Goal: Task Accomplishment & Management: Manage account settings

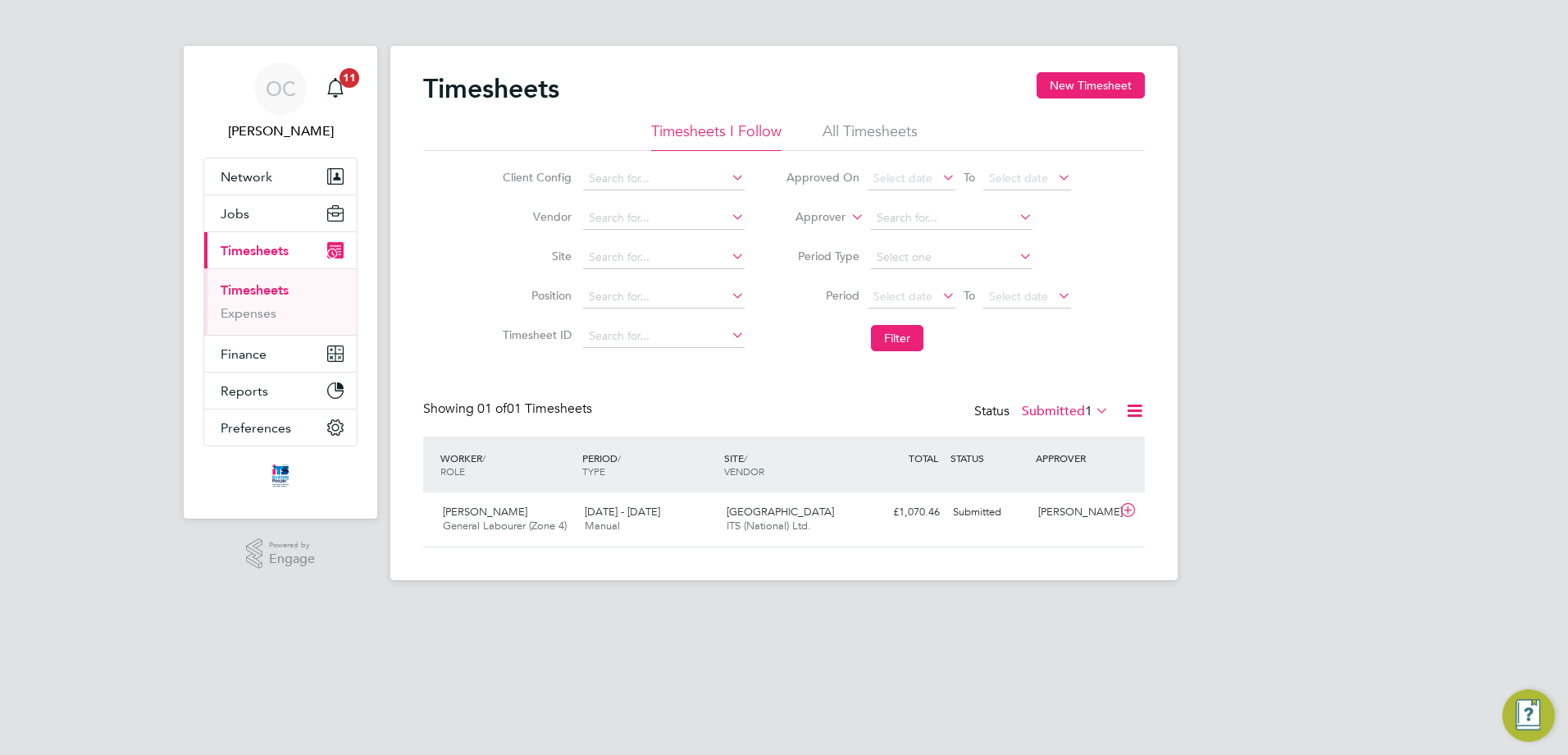
scroll to position [42, 142]
click at [621, 510] on span "[DATE] - [DATE]" at bounding box center [623, 512] width 76 height 14
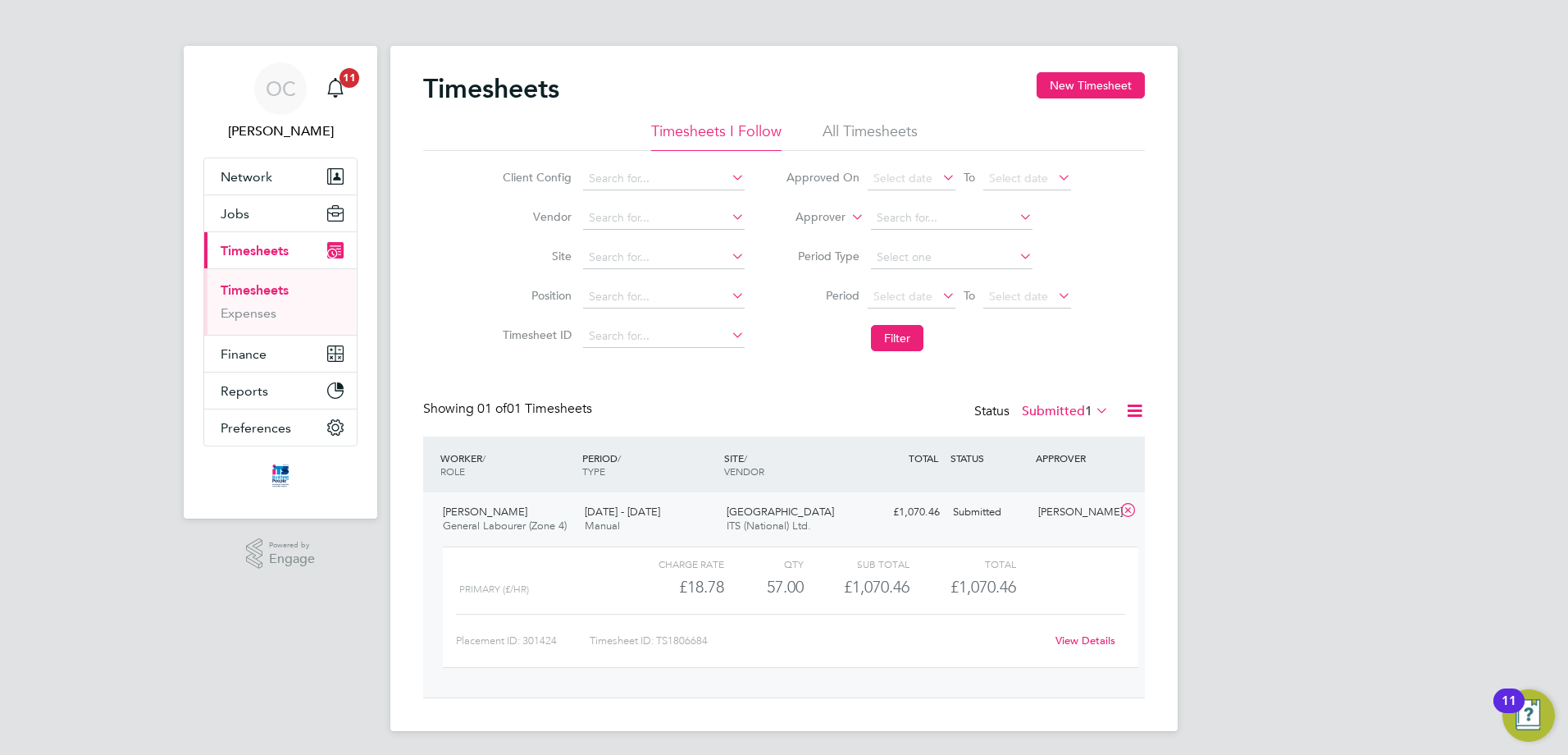
click at [1066, 642] on link "View Details" at bounding box center [1086, 641] width 60 height 14
drag, startPoint x: 766, startPoint y: 584, endPoint x: 830, endPoint y: 591, distance: 64.4
click at [830, 591] on div "Primary (£/HR) £18.78 57 57.00 57 £1,070.46 £1,070.46" at bounding box center [791, 584] width 696 height 27
click at [801, 577] on div "57.00" at bounding box center [764, 584] width 80 height 27
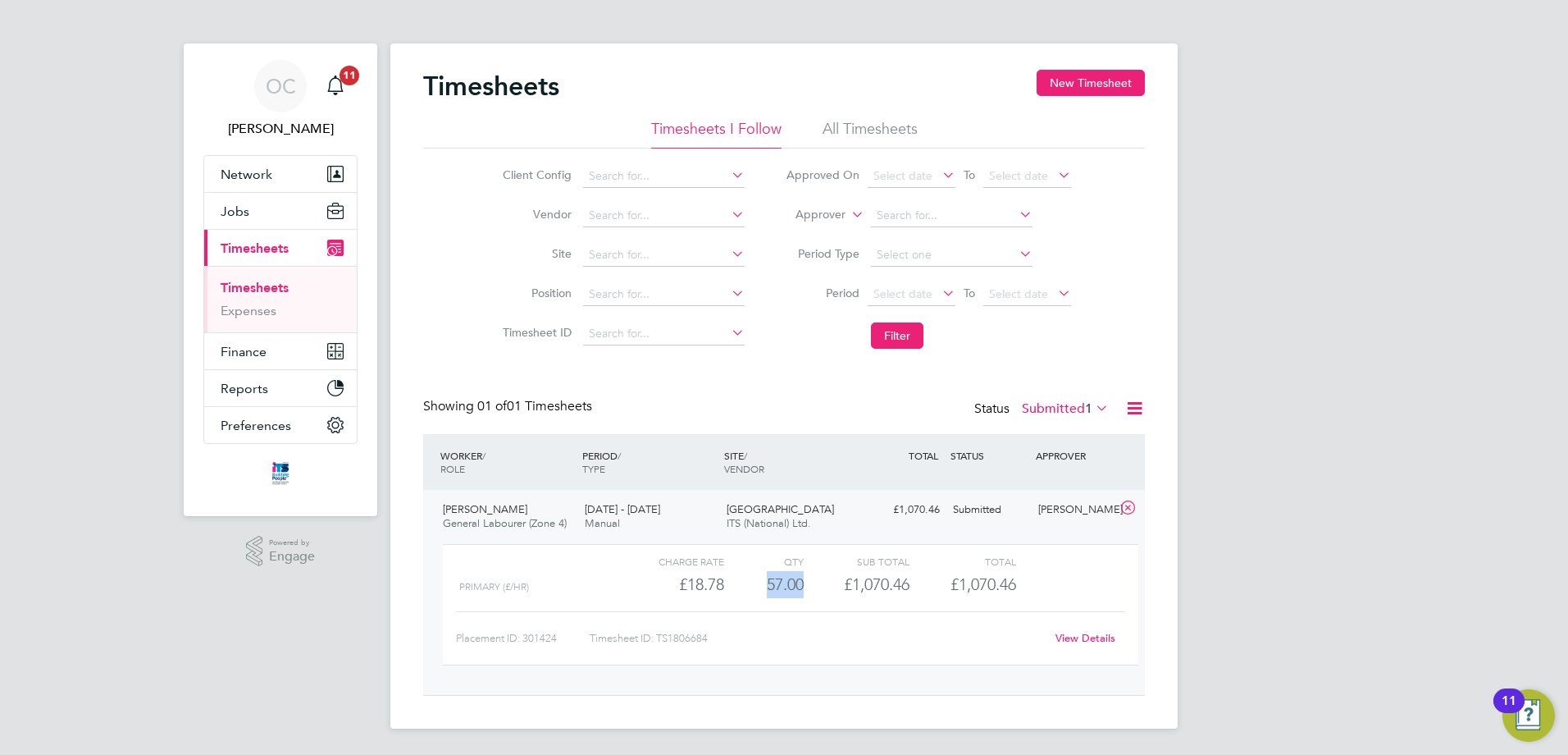
drag, startPoint x: 767, startPoint y: 583, endPoint x: 808, endPoint y: 587, distance: 41.2
click at [808, 587] on div "Primary (£/HR) £18.78 57 57.00 57 £1,070.46 £1,070.46" at bounding box center [791, 584] width 696 height 27
click at [808, 587] on div "£1,070.46" at bounding box center [856, 584] width 105 height 27
click at [762, 585] on div "57.00" at bounding box center [764, 584] width 80 height 27
drag, startPoint x: 770, startPoint y: 584, endPoint x: 809, endPoint y: 589, distance: 39.3
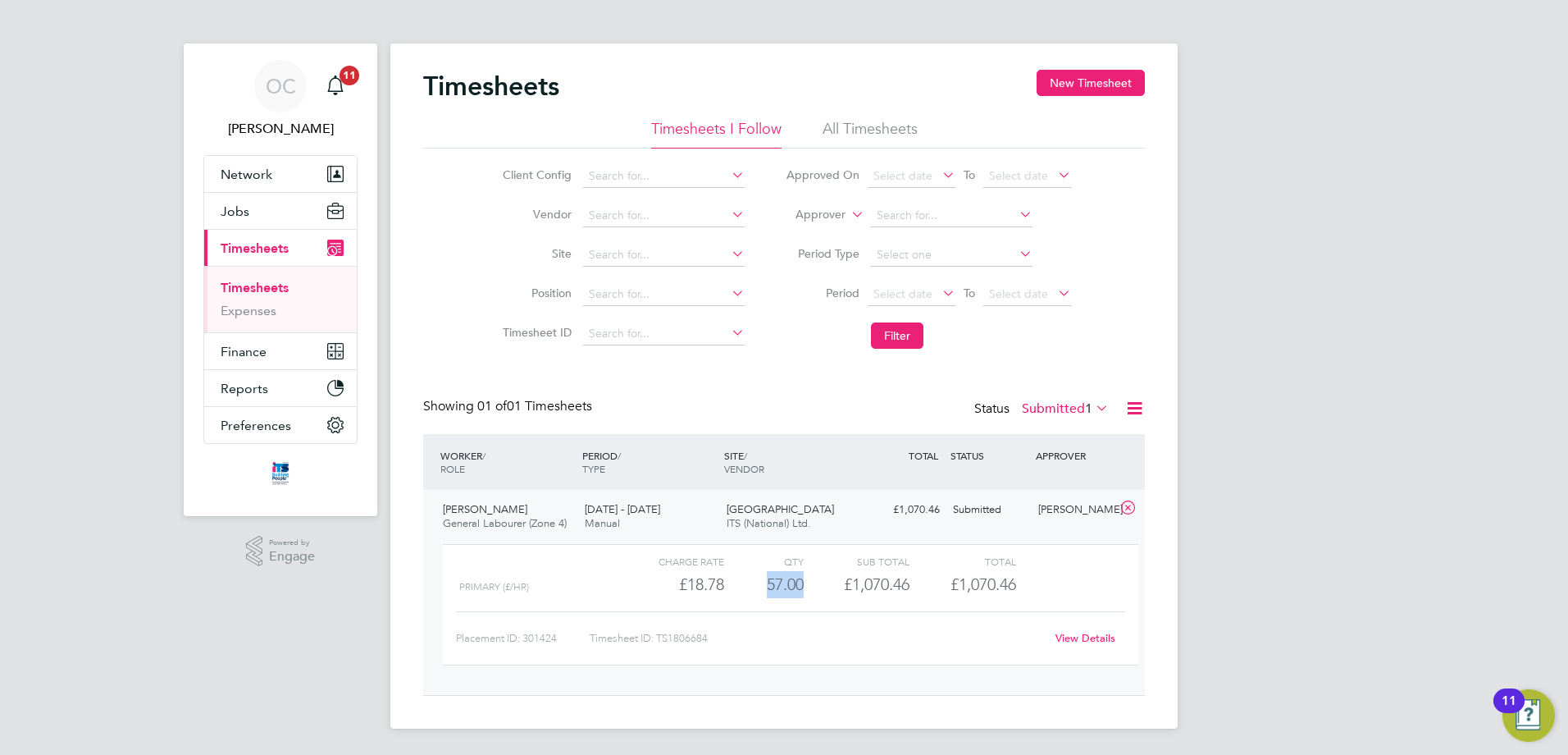
click at [809, 589] on div "Primary (£/HR) £18.78 57 57.00 57 £1,070.46 £1,070.46" at bounding box center [791, 584] width 696 height 27
click at [810, 590] on div "£1,070.46" at bounding box center [856, 584] width 105 height 27
click at [763, 584] on div "57.00" at bounding box center [764, 584] width 80 height 27
click at [764, 583] on div "57.00" at bounding box center [764, 584] width 80 height 27
click at [1078, 639] on link "View Details" at bounding box center [1086, 638] width 60 height 14
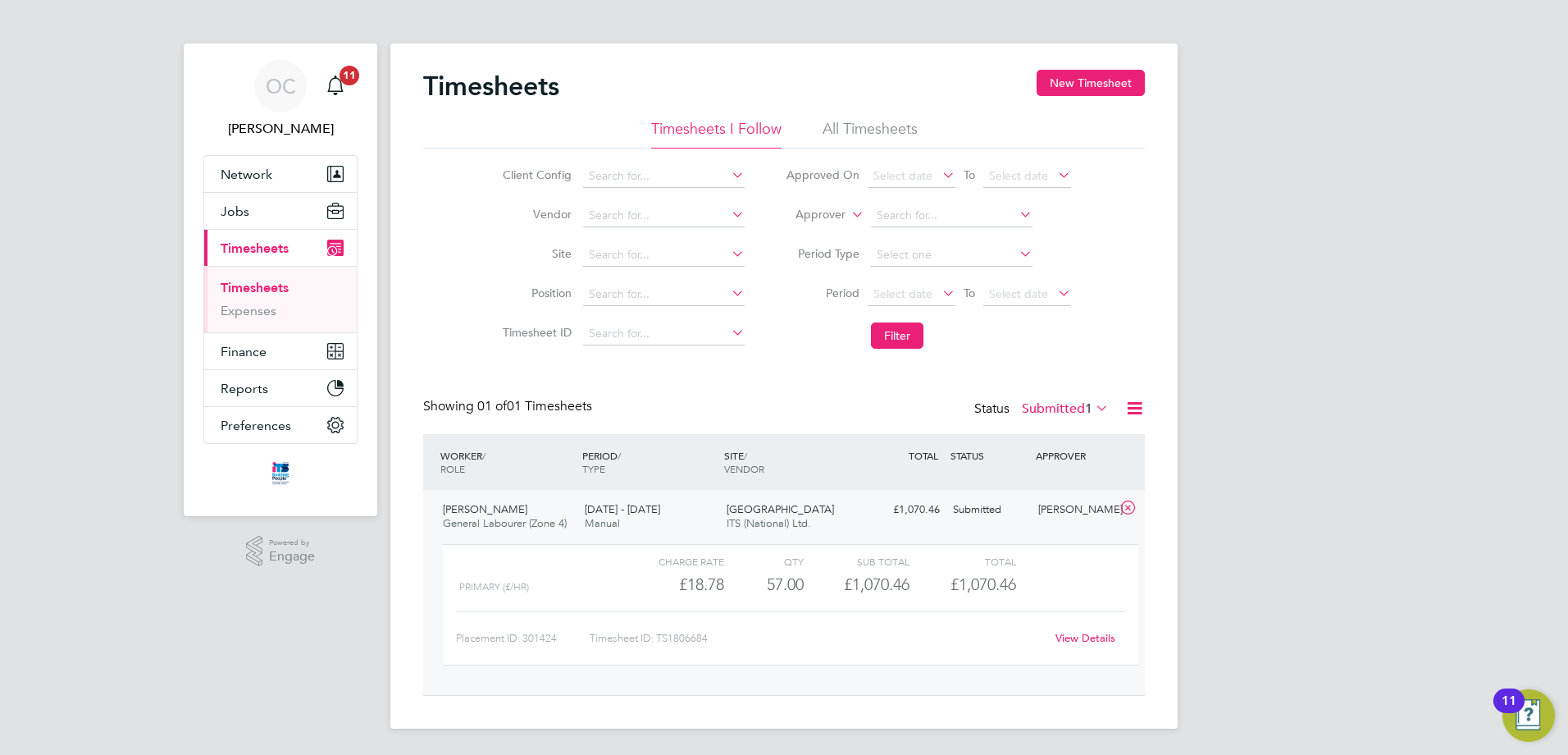
scroll to position [0, 0]
click at [239, 353] on span "Finance" at bounding box center [243, 354] width 46 height 16
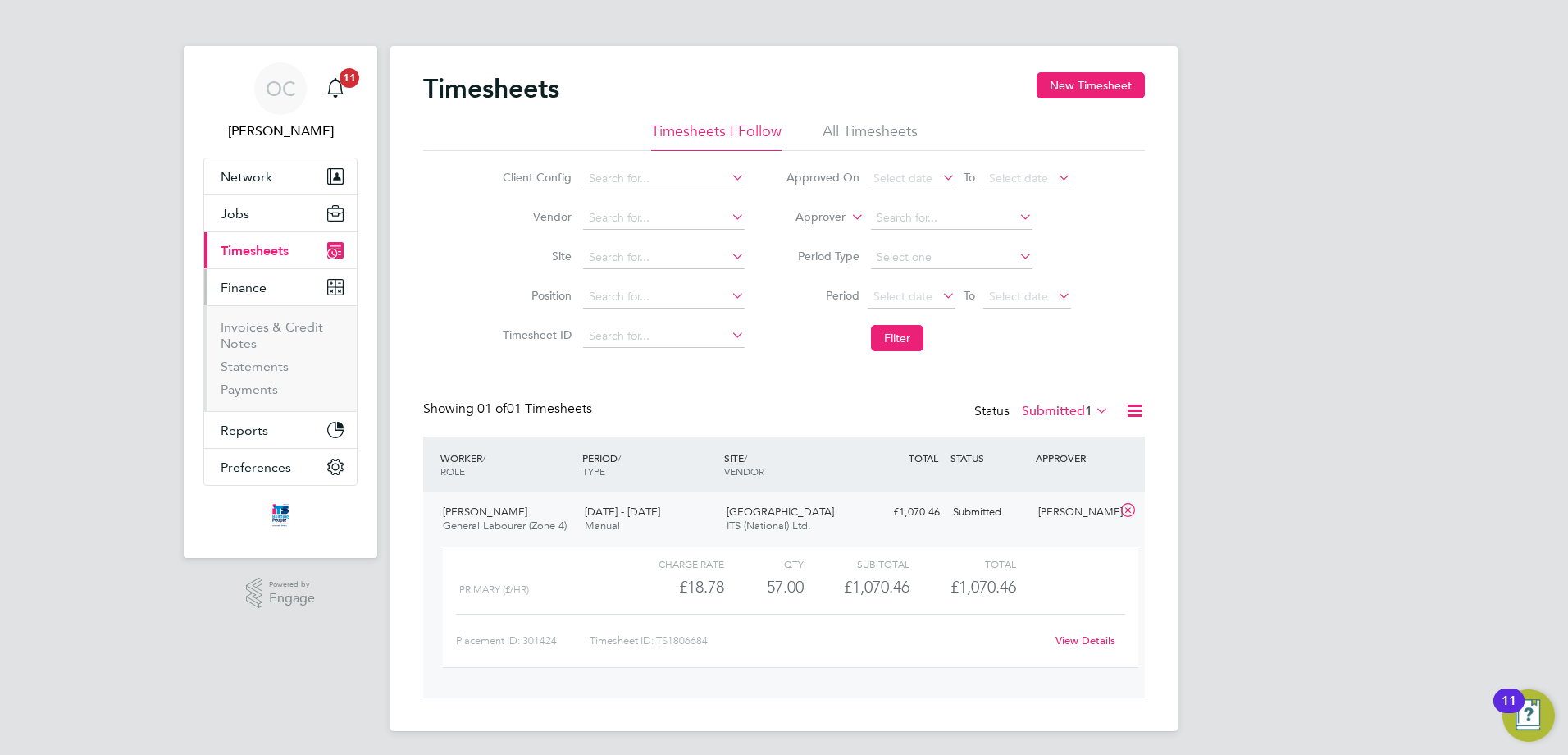
click at [247, 282] on span "Finance" at bounding box center [243, 287] width 46 height 16
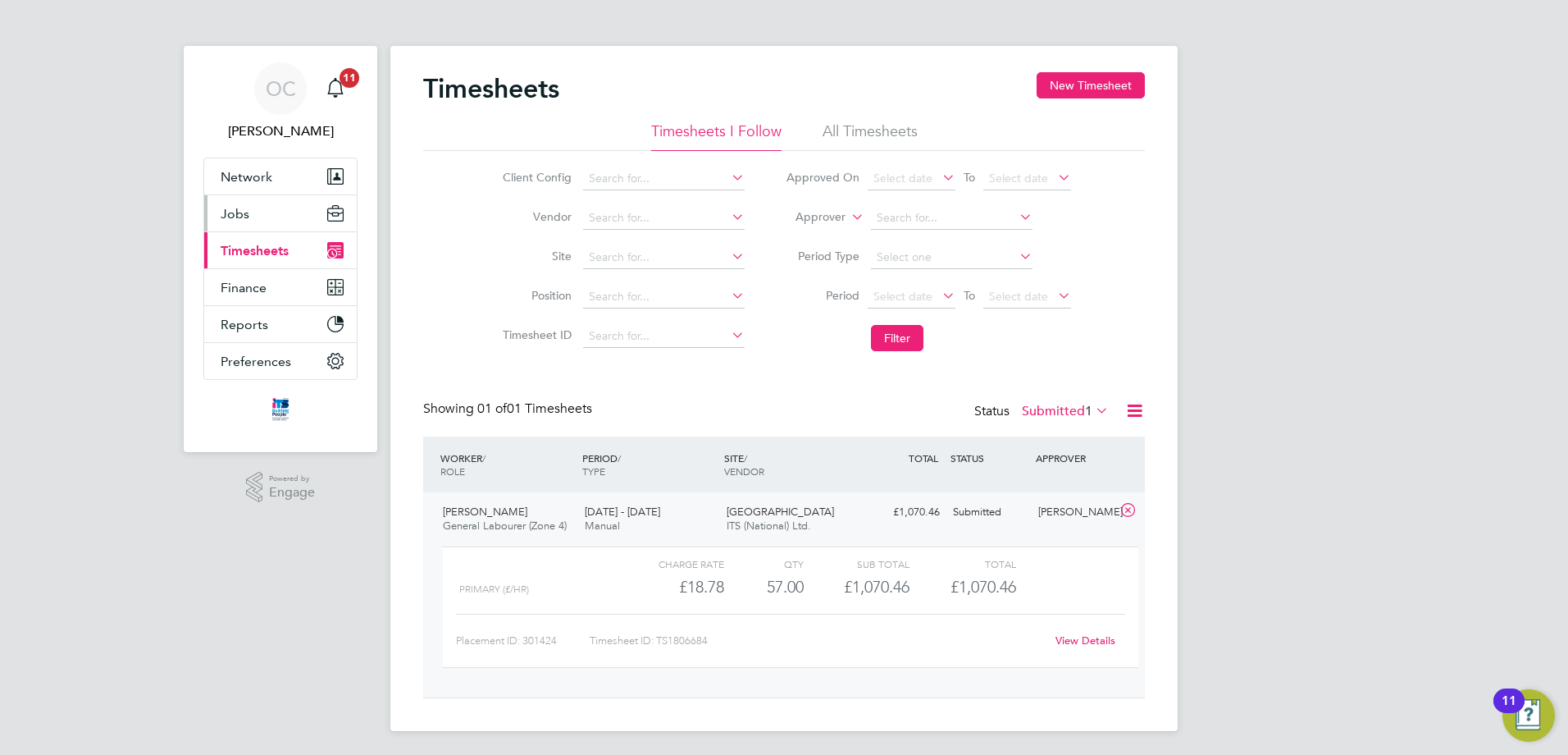
click at [248, 213] on span "Jobs" at bounding box center [235, 214] width 29 height 16
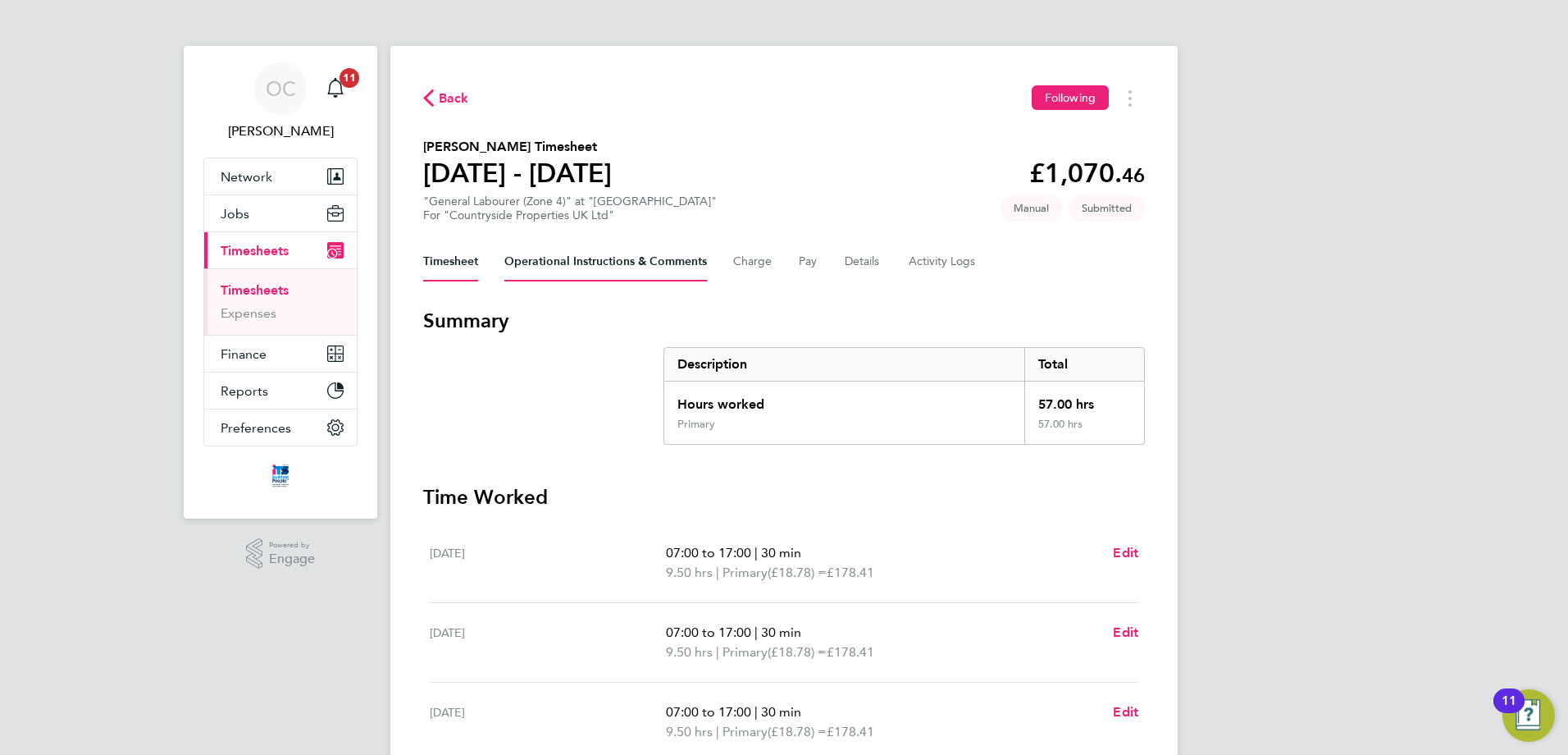
click at [574, 261] on Comments-tab "Operational Instructions & Comments" at bounding box center [605, 261] width 203 height 40
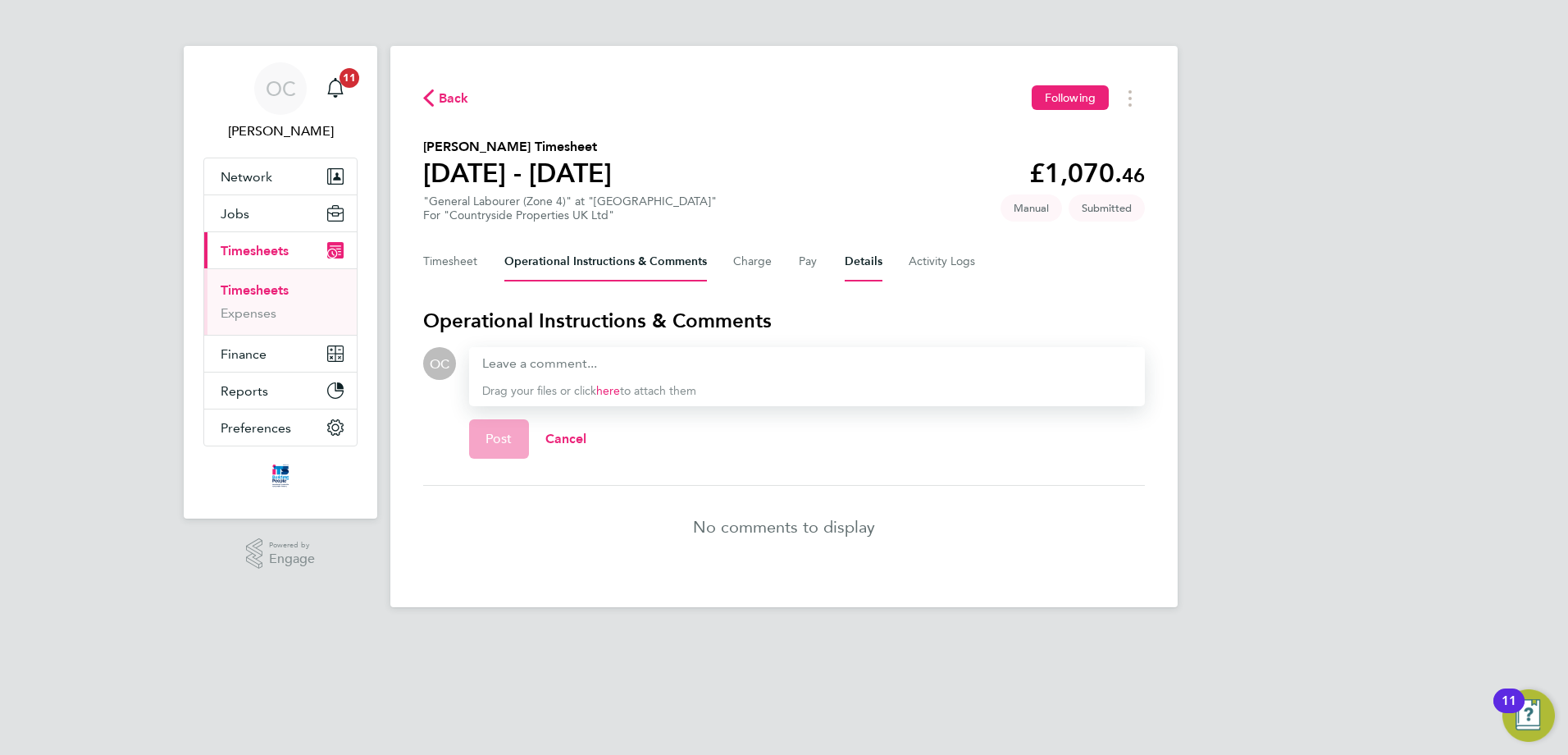
click at [858, 258] on button "Details" at bounding box center [863, 261] width 38 height 40
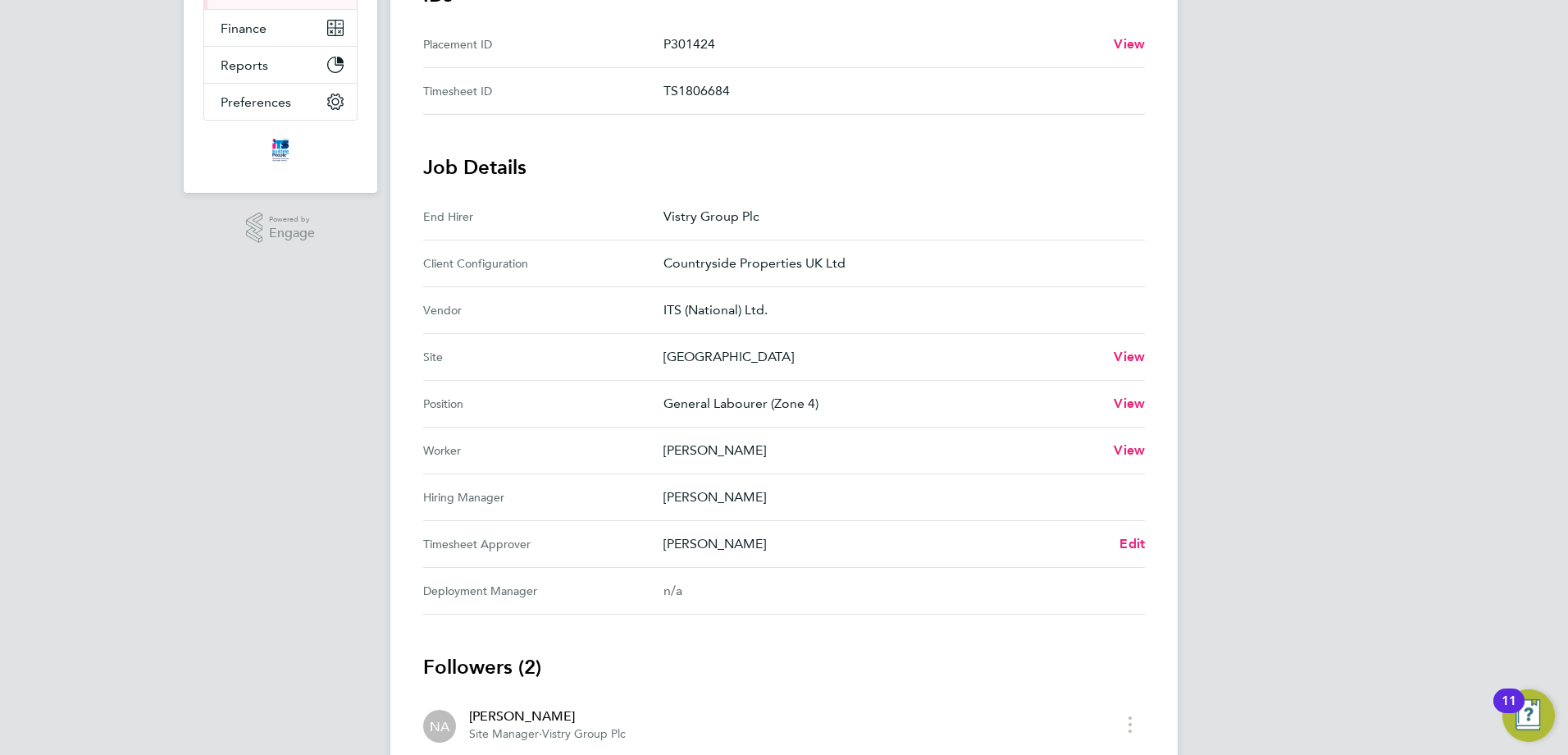
scroll to position [329, 0]
drag, startPoint x: 668, startPoint y: 497, endPoint x: 762, endPoint y: 512, distance: 95.2
click at [761, 512] on Manager "Hiring Manager Nabeel Anwar" at bounding box center [784, 495] width 722 height 47
click at [849, 534] on p "[PERSON_NAME]" at bounding box center [885, 541] width 443 height 19
click at [1131, 541] on span "Edit" at bounding box center [1132, 541] width 25 height 16
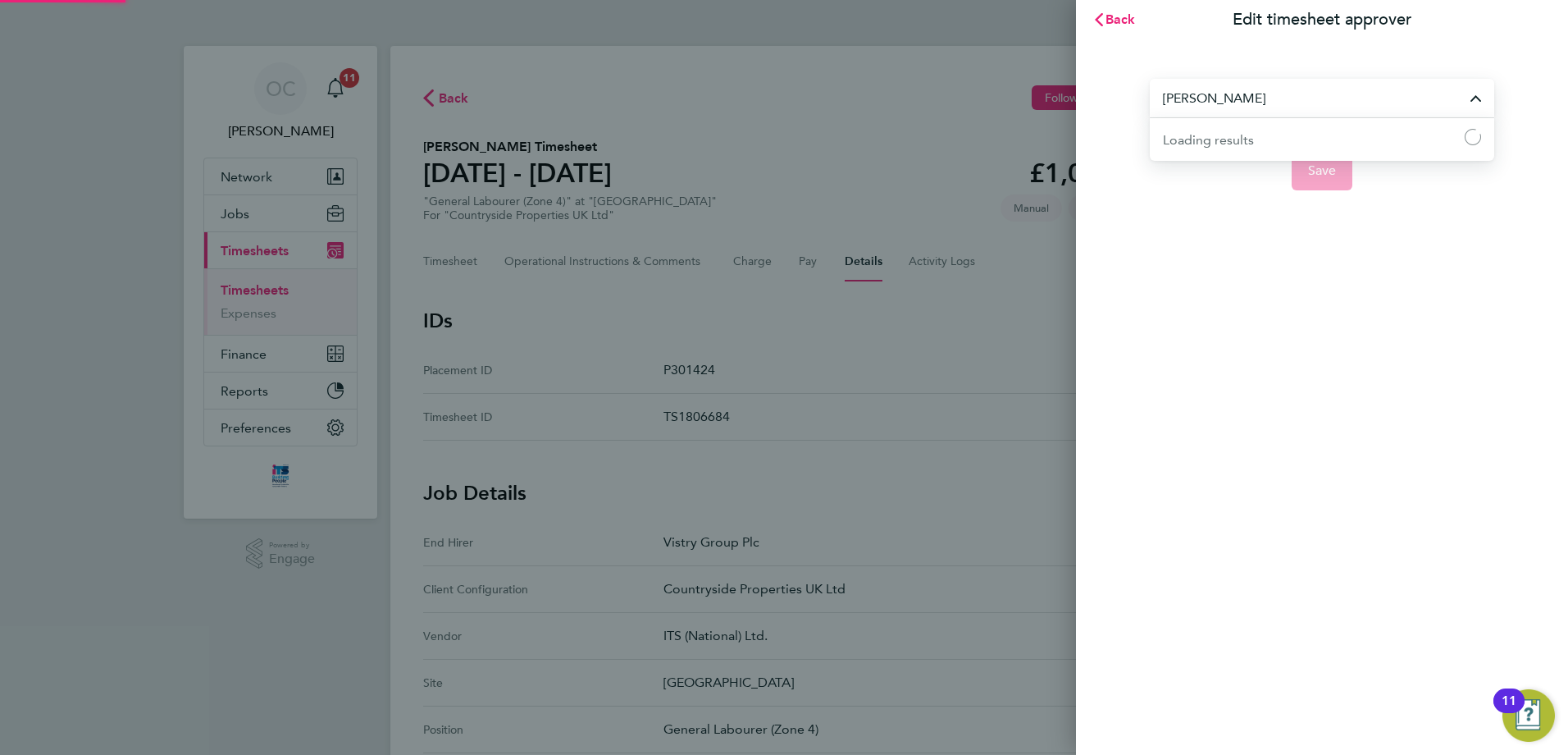
click at [1475, 103] on input "[PERSON_NAME]" at bounding box center [1322, 98] width 344 height 39
type input "Dean Fox"
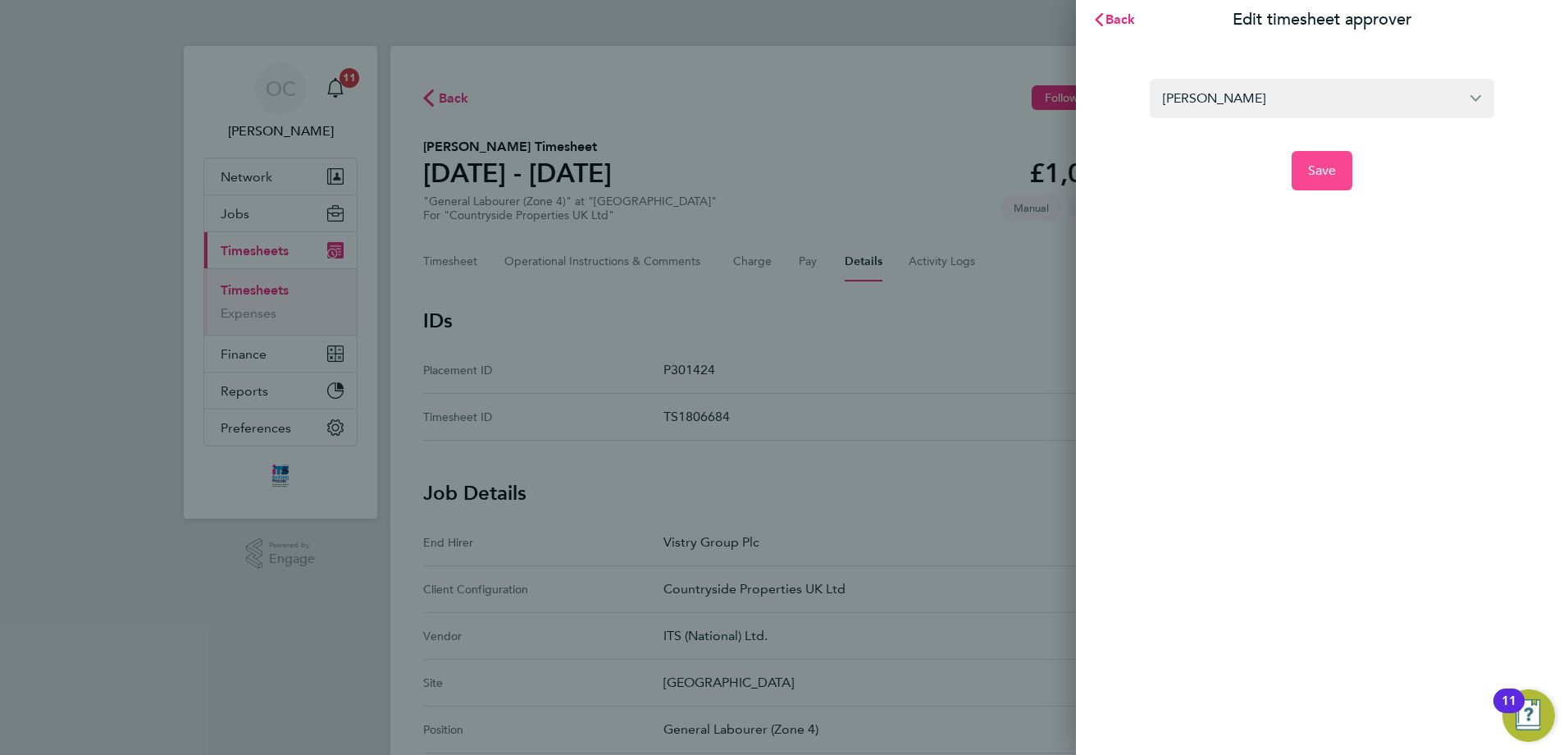
click at [1317, 168] on span "Save" at bounding box center [1322, 171] width 29 height 17
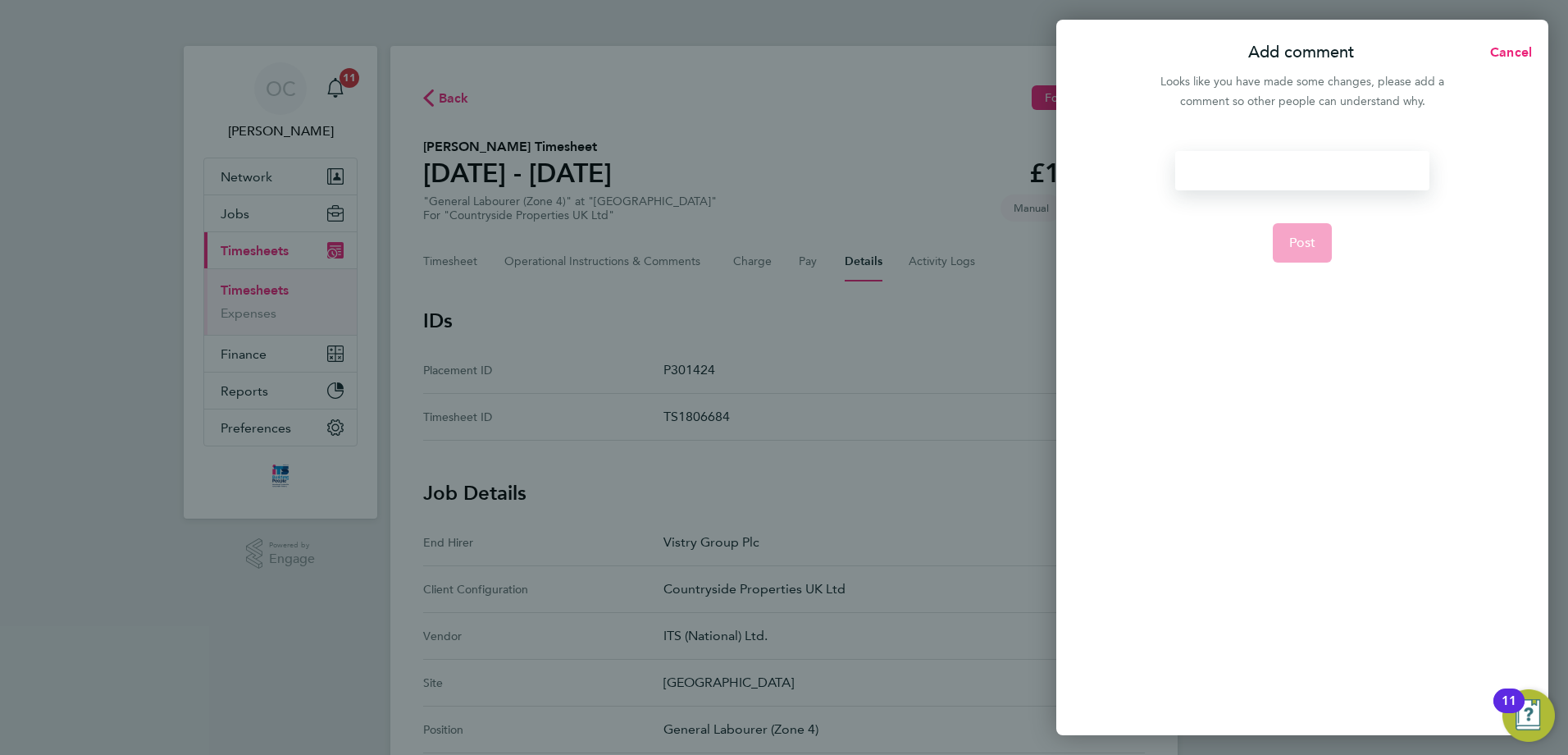
click at [1297, 171] on div at bounding box center [1302, 171] width 254 height 40
click at [1498, 52] on span "Cancel" at bounding box center [1508, 52] width 47 height 16
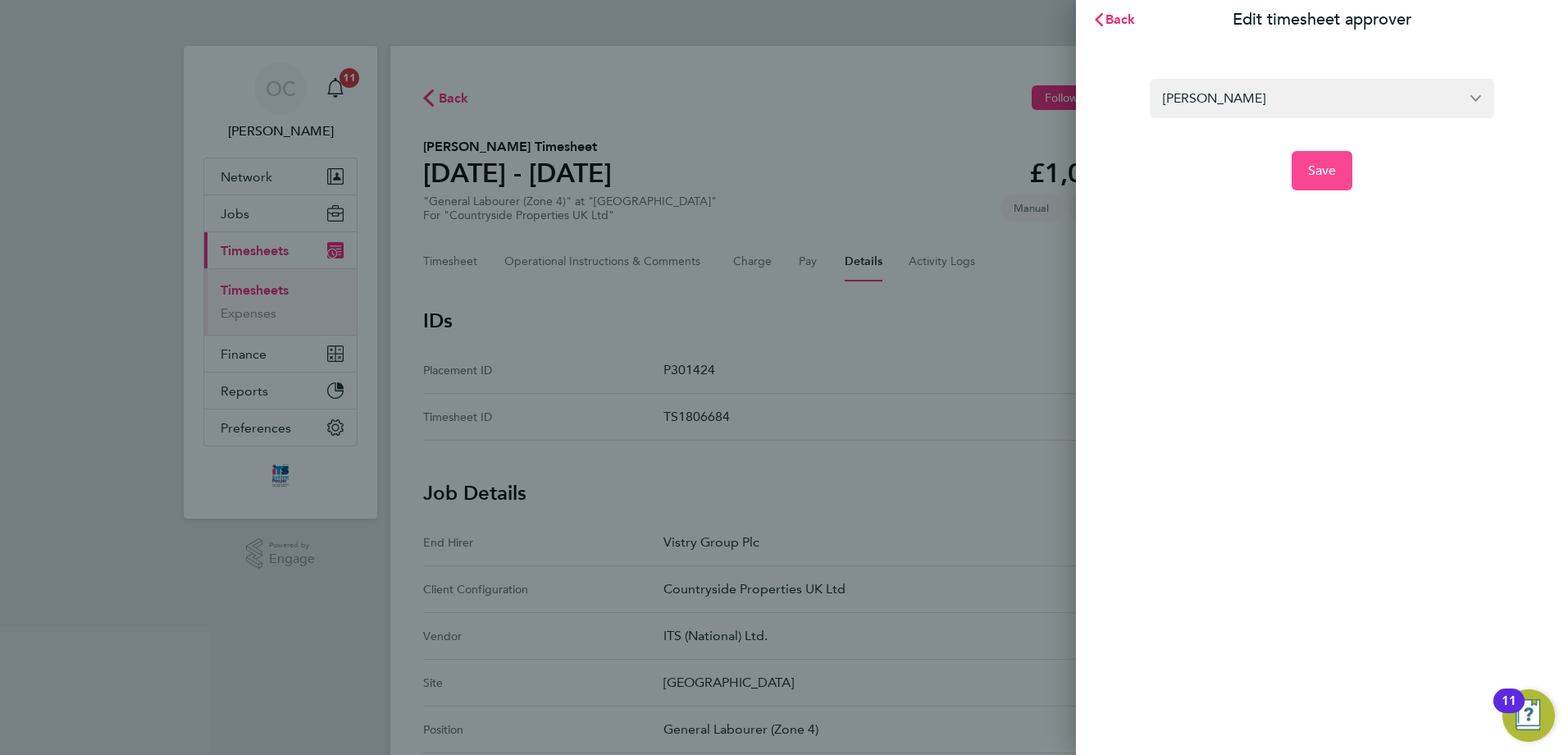
click at [1318, 163] on span "Save" at bounding box center [1322, 171] width 29 height 17
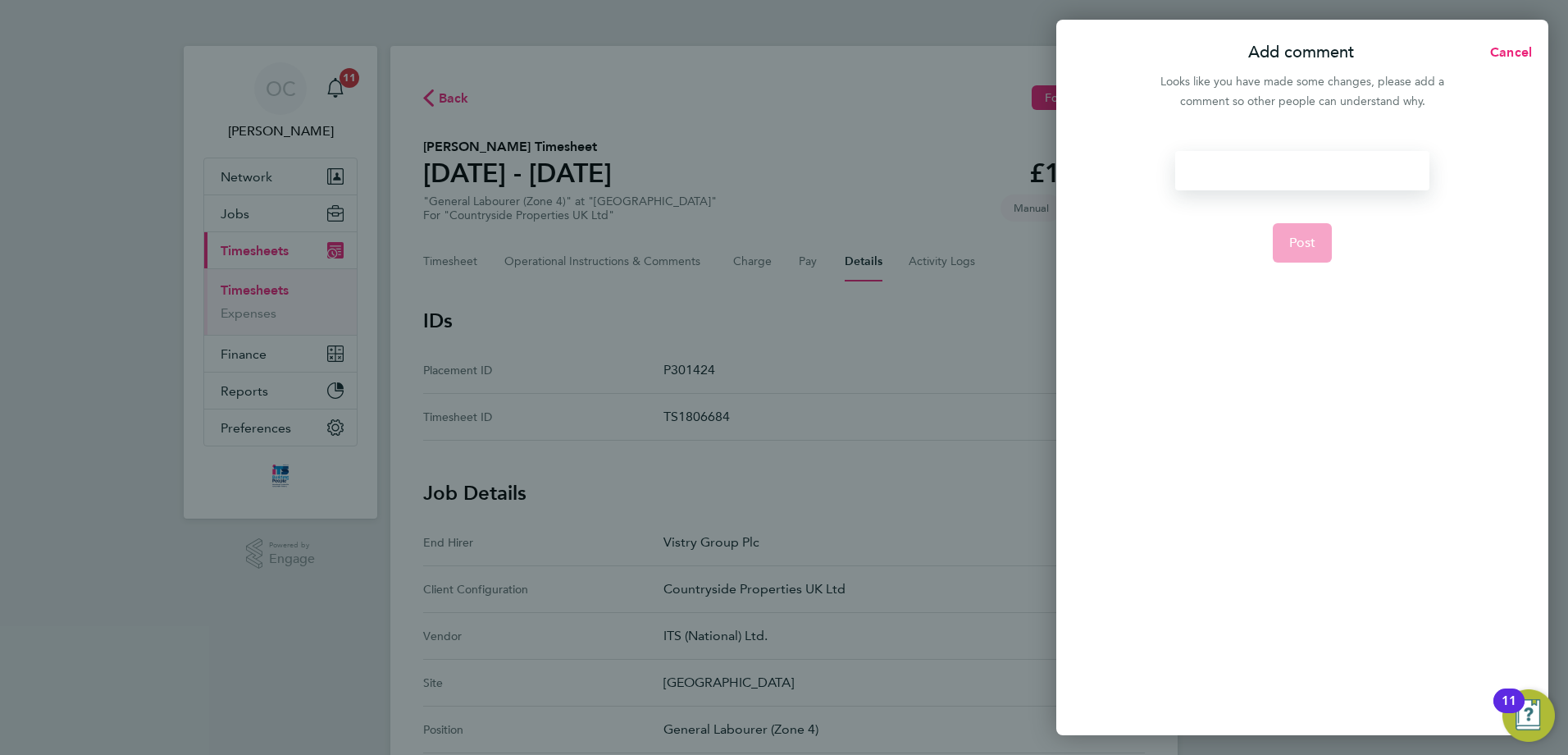
click at [1293, 165] on div at bounding box center [1302, 171] width 254 height 40
click at [1291, 167] on div at bounding box center [1302, 171] width 254 height 40
click at [1316, 231] on button "Post" at bounding box center [1303, 243] width 60 height 40
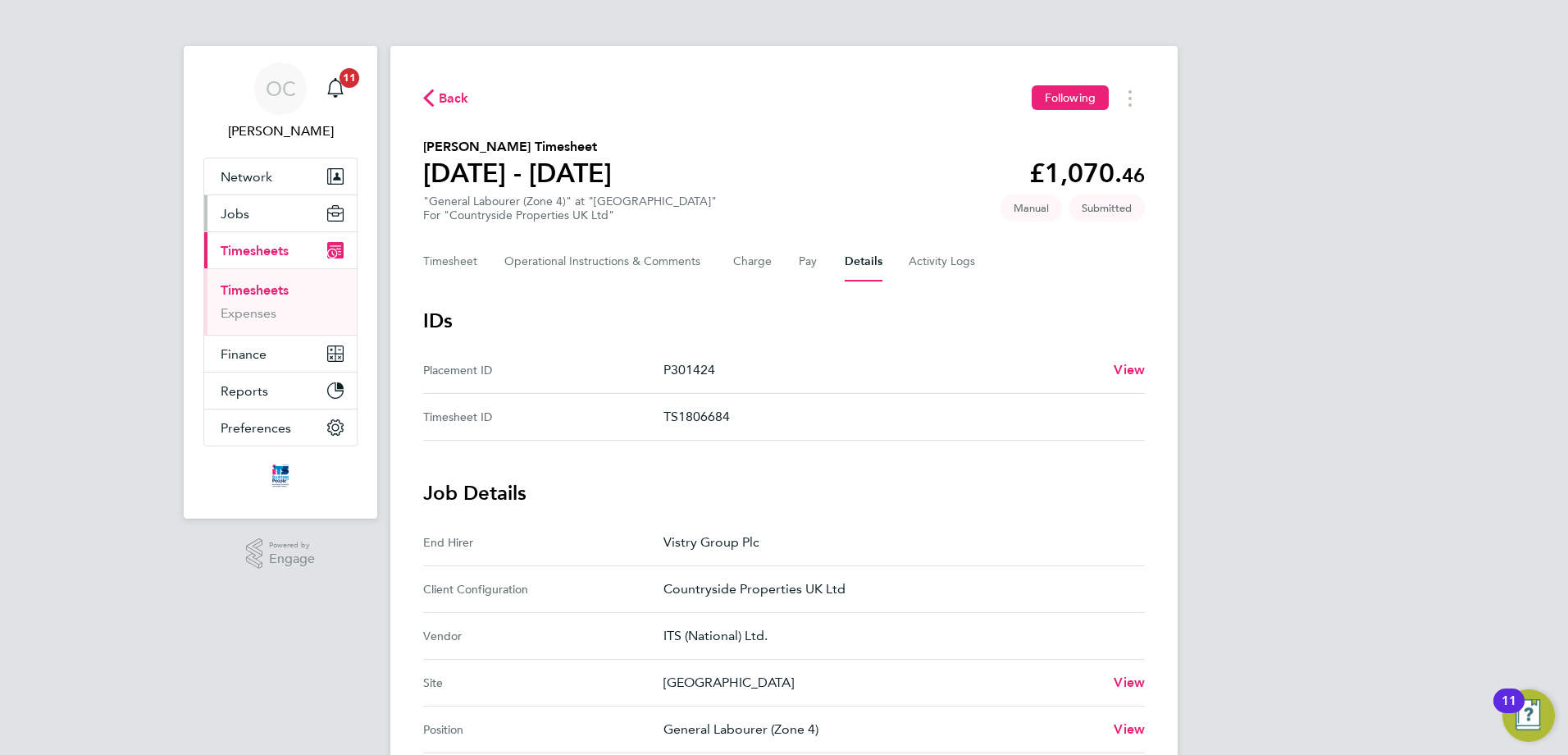
click at [237, 207] on span "Jobs" at bounding box center [235, 214] width 29 height 16
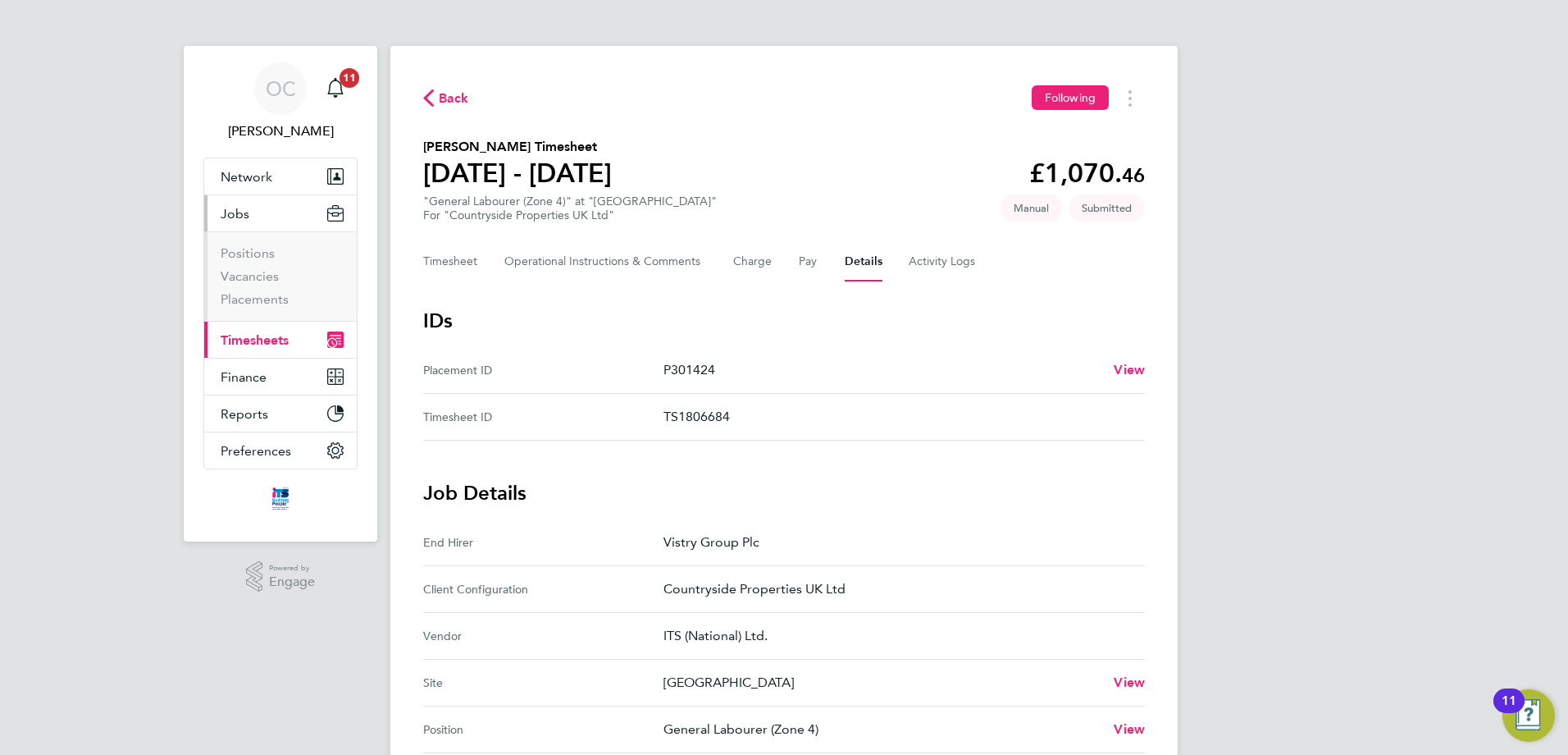
click at [260, 339] on span "Timesheets" at bounding box center [255, 340] width 69 height 16
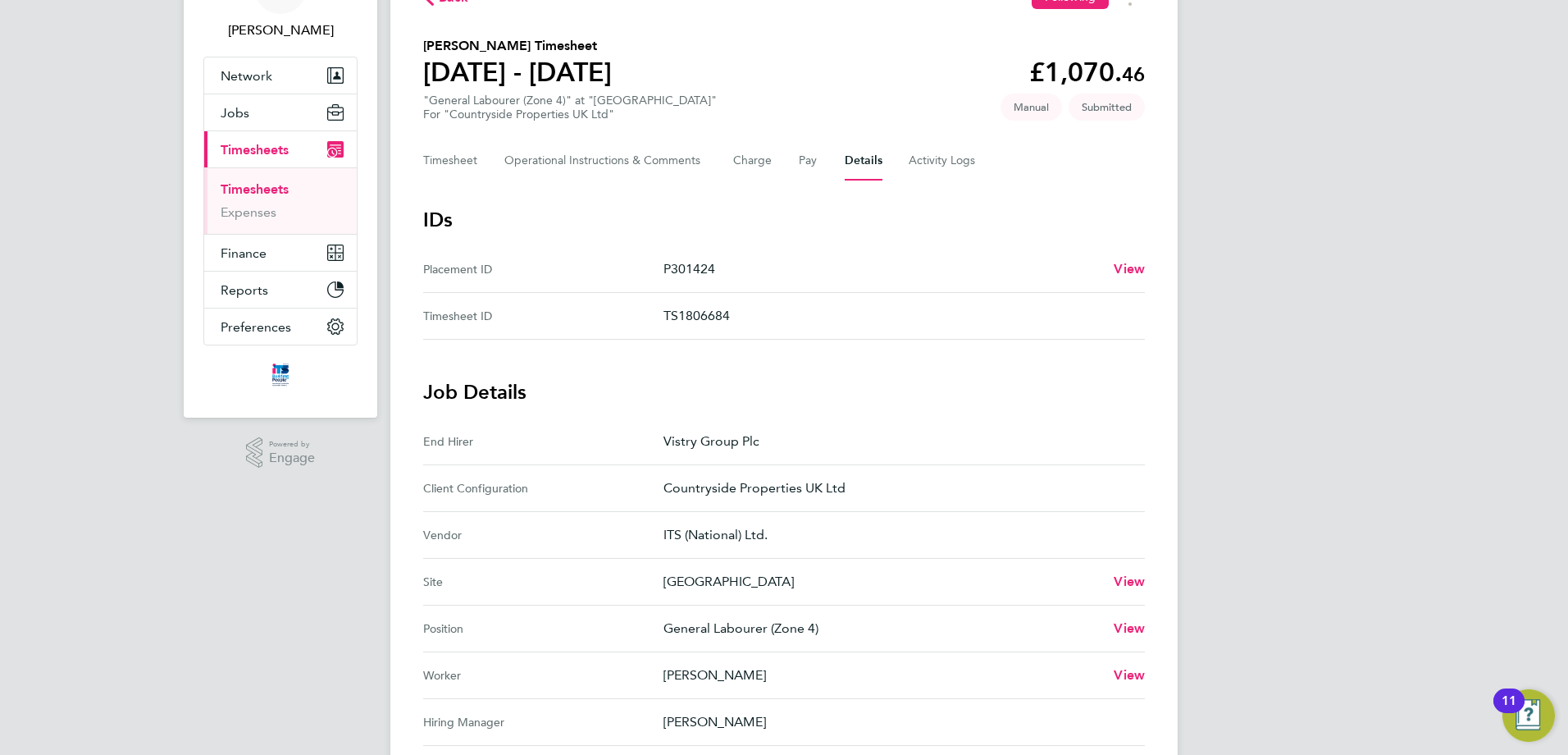
scroll to position [91, 0]
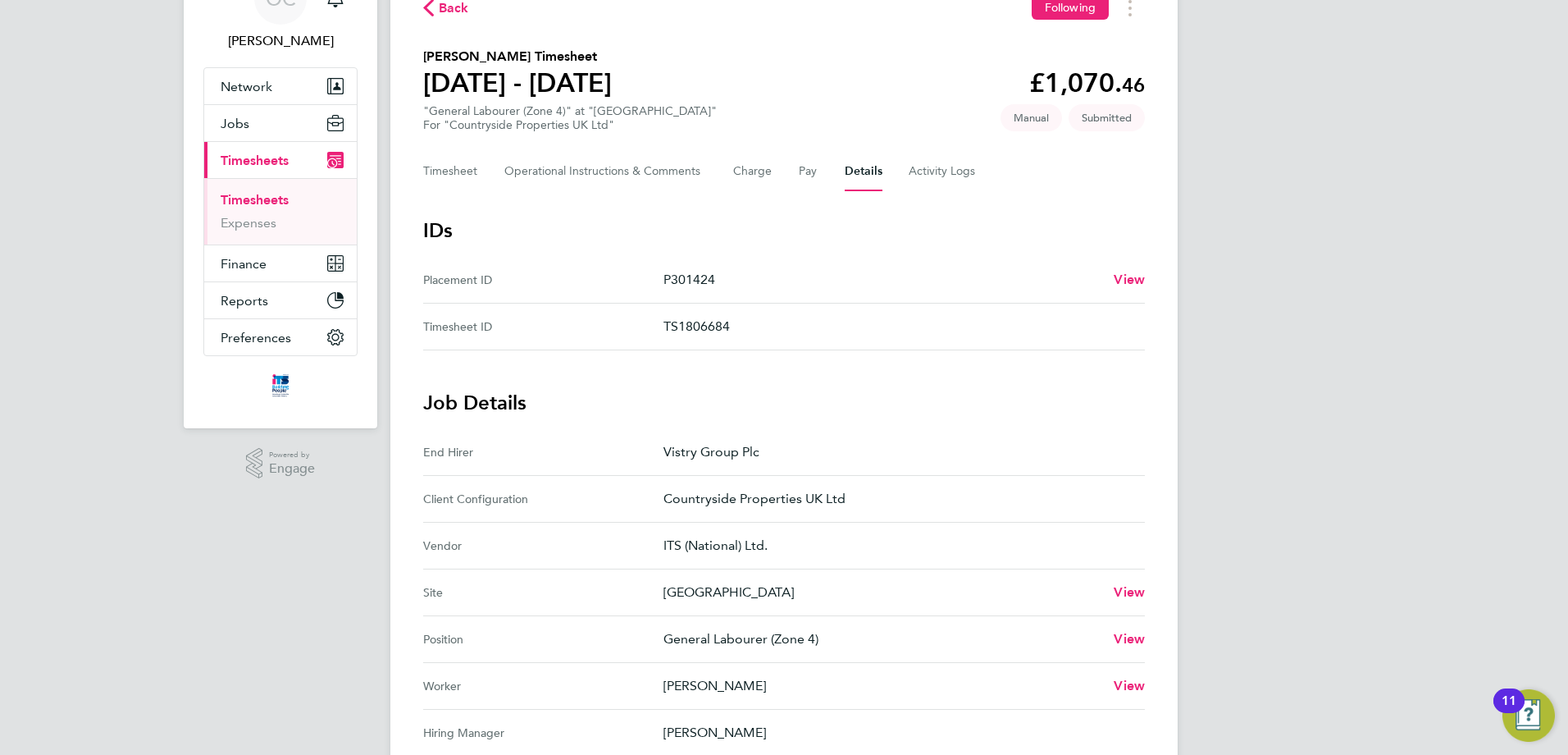
drag, startPoint x: 666, startPoint y: 274, endPoint x: 745, endPoint y: 327, distance: 95.1
click at [745, 327] on section "IDs Placement ID P301424 View Timesheet ID TS1806684" at bounding box center [784, 283] width 722 height 133
click at [788, 342] on ID "Timesheet ID TS1806684" at bounding box center [784, 327] width 722 height 47
click at [750, 171] on button "Charge" at bounding box center [753, 171] width 40 height 40
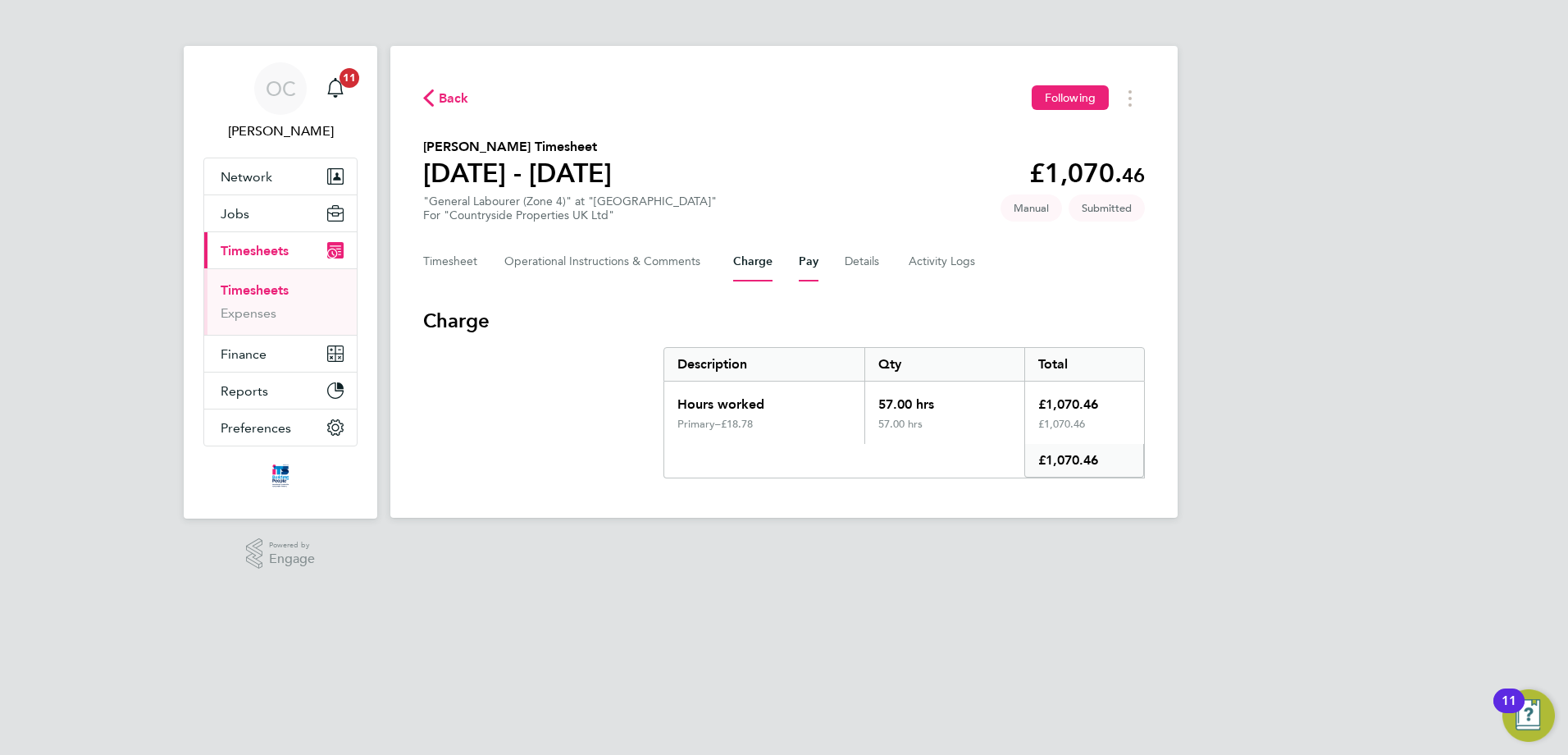
click at [800, 268] on button "Pay" at bounding box center [809, 261] width 19 height 40
drag, startPoint x: 680, startPoint y: 403, endPoint x: 834, endPoint y: 455, distance: 162.5
click at [834, 455] on div "Hours worked 57.00 hrs £718.20 Primary – £12.60 57.00 hrs £718.20 £718.20" at bounding box center [904, 430] width 481 height 97
drag, startPoint x: 780, startPoint y: 431, endPoint x: 769, endPoint y: 425, distance: 12.5
click at [780, 430] on div "Primary – £12.60" at bounding box center [764, 431] width 200 height 26
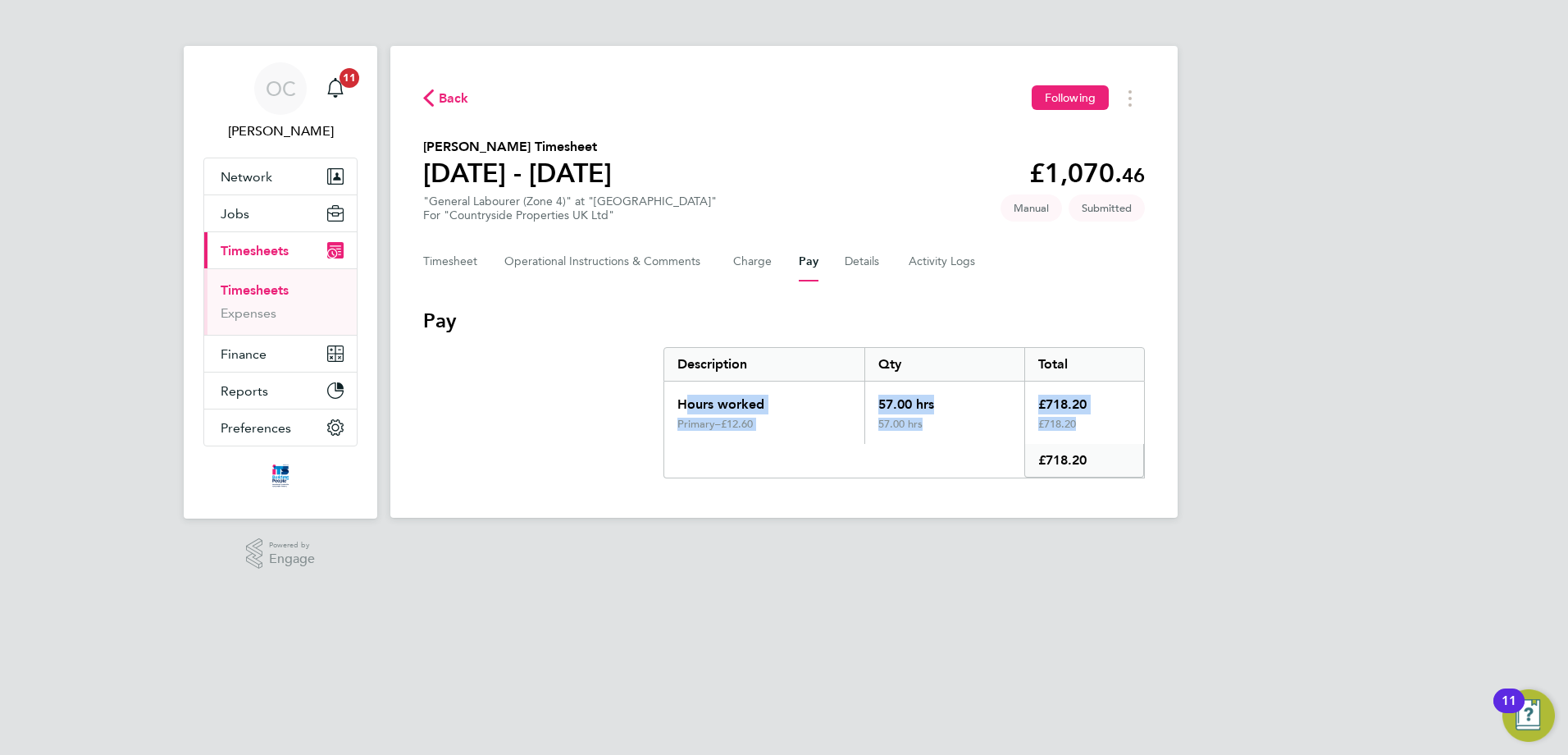
click at [674, 392] on div "Hours worked" at bounding box center [764, 399] width 200 height 36
drag, startPoint x: 682, startPoint y: 365, endPoint x: 1142, endPoint y: 483, distance: 474.9
click at [1142, 483] on div "Back Following Callum Carter's Timesheet 18 - 24 Aug 2025 £1,070. 46 "General L…" at bounding box center [784, 281] width 787 height 472
click at [1104, 432] on div "£718.20" at bounding box center [1084, 431] width 119 height 26
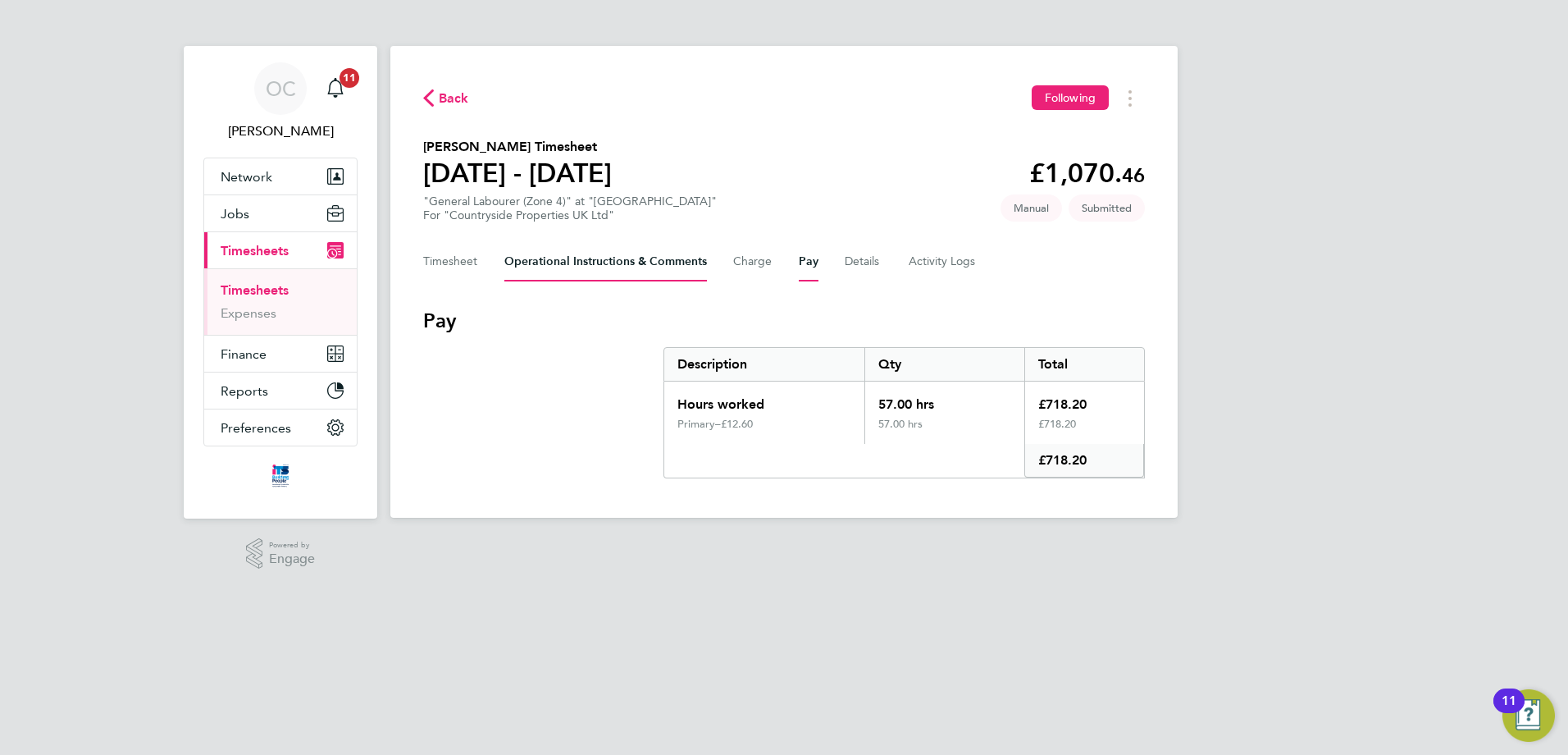
click at [618, 261] on Comments-tab "Operational Instructions & Comments" at bounding box center [605, 261] width 203 height 40
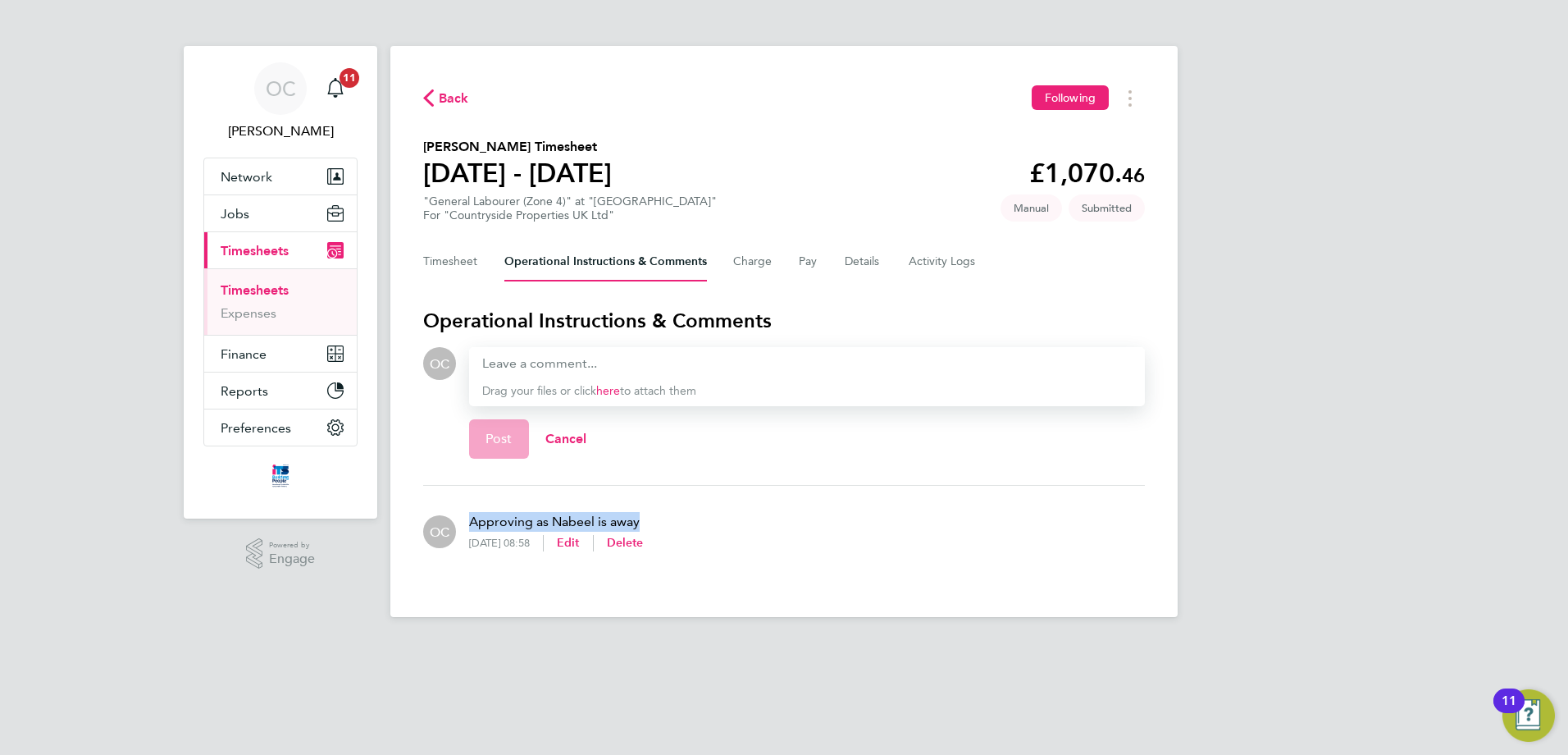
drag, startPoint x: 469, startPoint y: 520, endPoint x: 675, endPoint y: 520, distance: 206.0
click at [643, 520] on p "Approving as Nabeel is away" at bounding box center [556, 522] width 174 height 19
click at [710, 514] on div "OC Approving as Nabeel is away 26 Aug 2025, 08:58 Edit Delete" at bounding box center [784, 532] width 722 height 66
click at [445, 265] on button "Timesheet" at bounding box center [451, 261] width 55 height 40
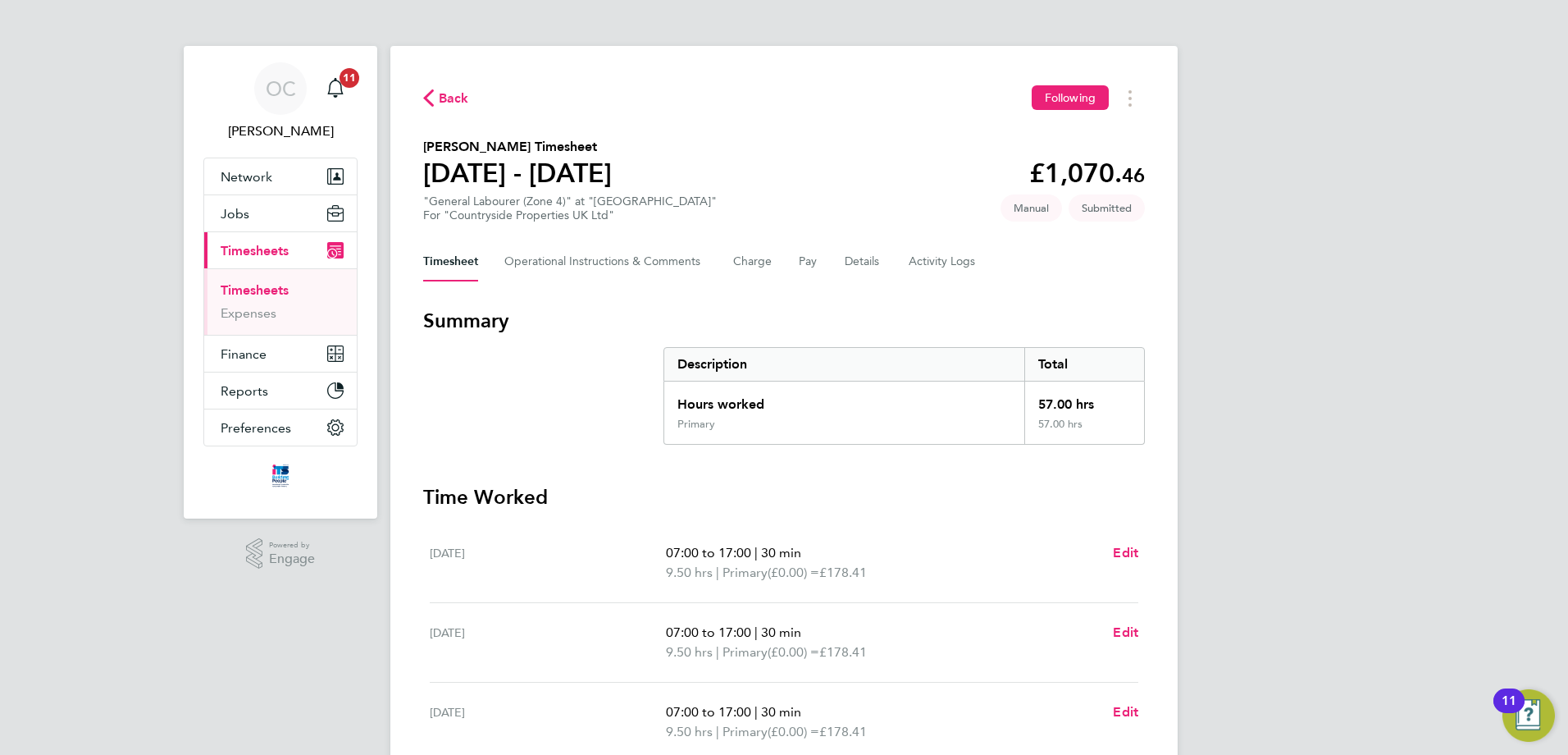
drag, startPoint x: 1041, startPoint y: 403, endPoint x: 1120, endPoint y: 436, distance: 85.6
click at [1120, 436] on div "Hours worked 57.00 hrs Primary 57.00 hrs" at bounding box center [904, 413] width 481 height 63
click at [1067, 308] on h3 "Summary" at bounding box center [784, 321] width 722 height 26
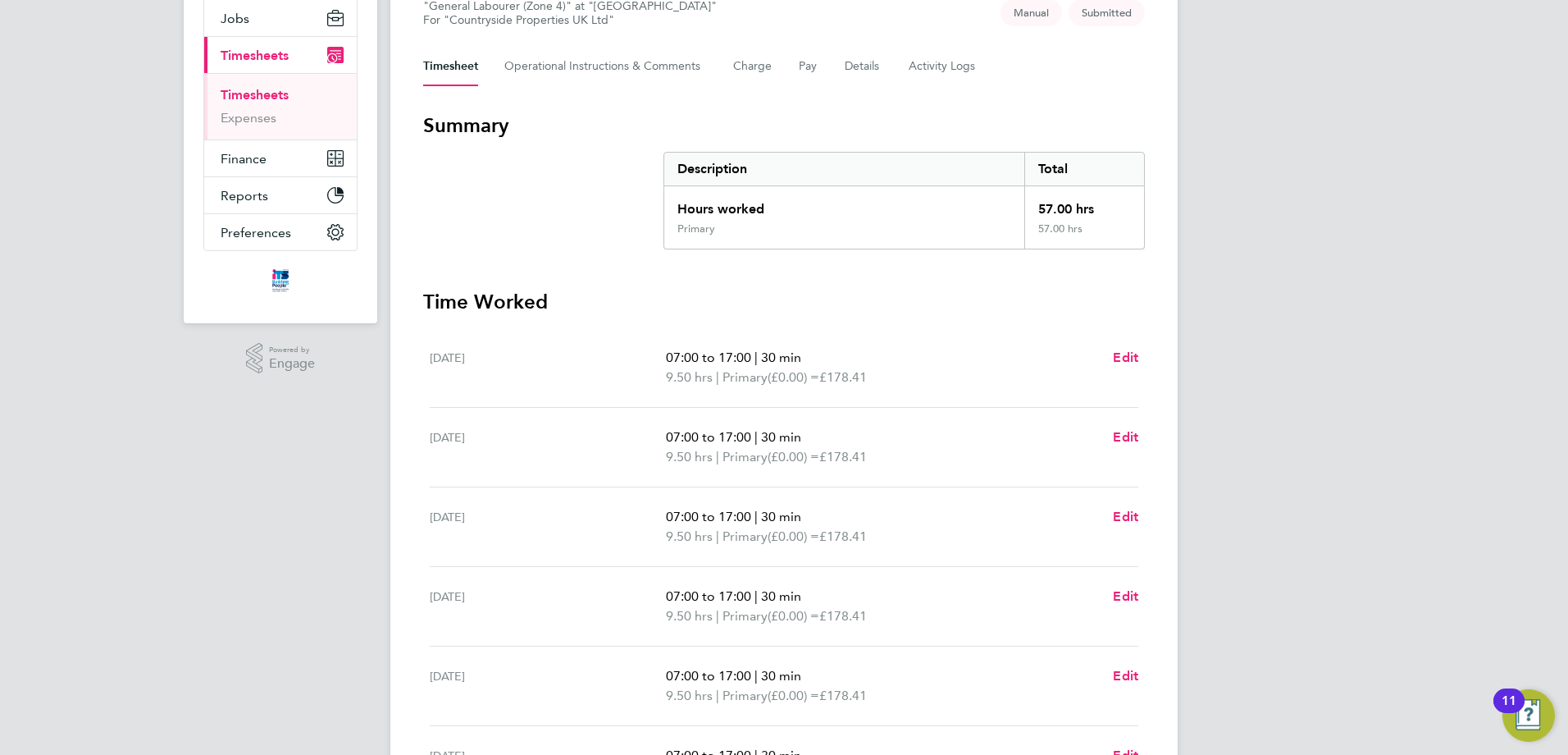
scroll to position [40, 0]
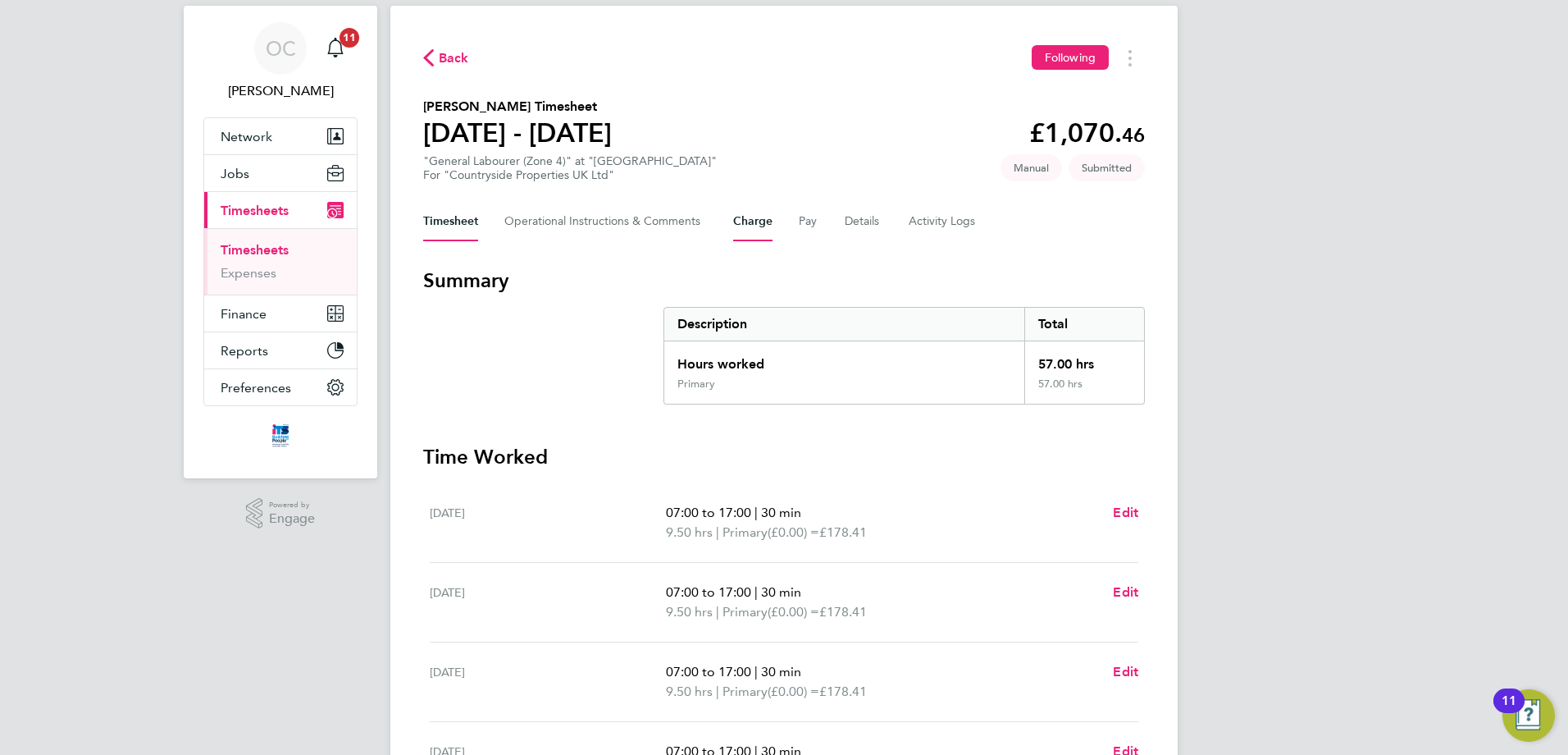
click at [742, 219] on button "Charge" at bounding box center [753, 221] width 40 height 40
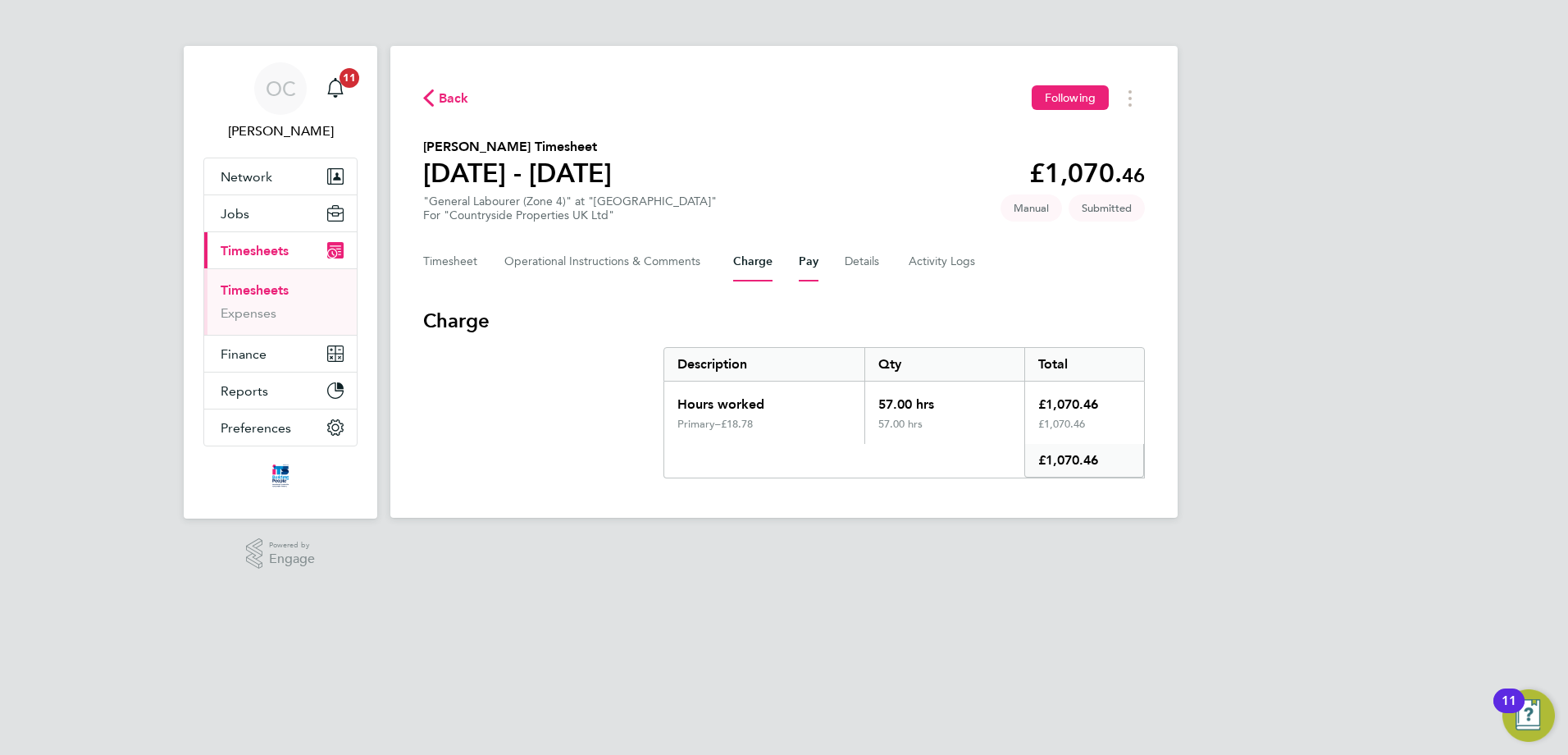
click at [816, 279] on button "Pay" at bounding box center [809, 261] width 19 height 40
click at [856, 267] on button "Details" at bounding box center [863, 261] width 38 height 40
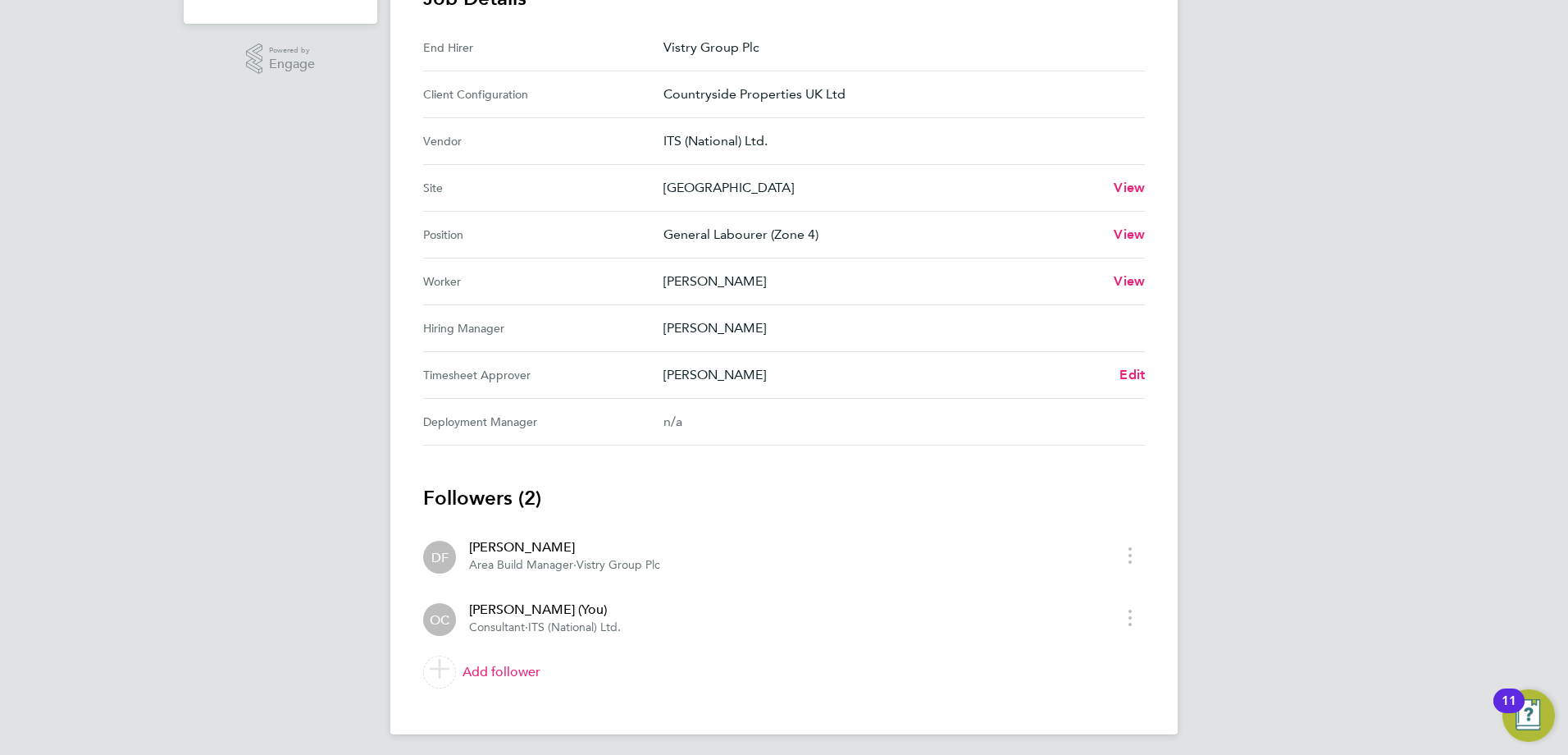
scroll to position [8, 0]
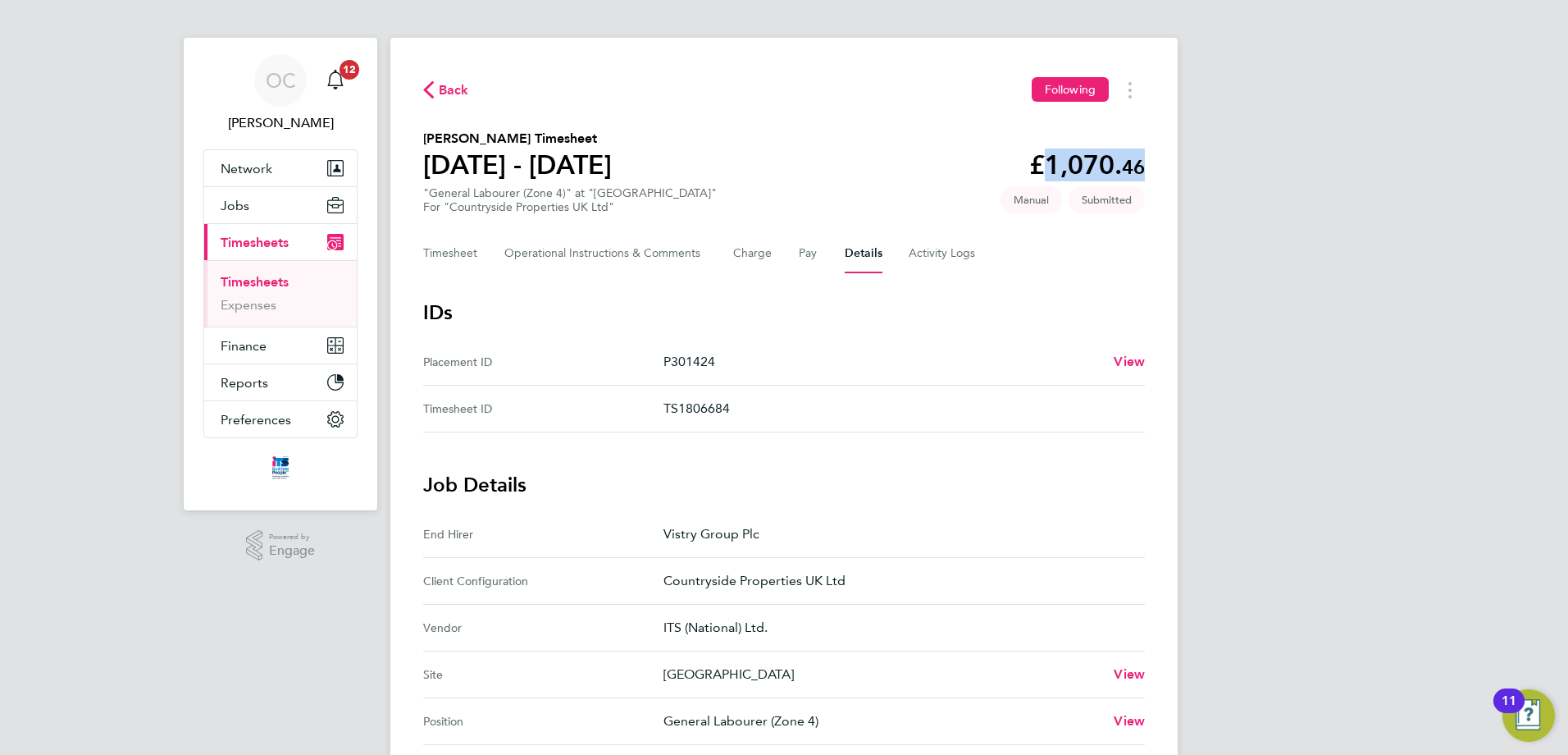
drag, startPoint x: 1030, startPoint y: 168, endPoint x: 1154, endPoint y: 163, distance: 124.1
click at [1152, 163] on div "Back Following Callum Carter's Timesheet 18 - 24 Aug 2025 £1,070. 46 "General L…" at bounding box center [784, 629] width 787 height 1184
click at [1154, 162] on div "Back Following Callum Carter's Timesheet 18 - 24 Aug 2025 £1,070. 46 "General L…" at bounding box center [784, 629] width 787 height 1184
drag, startPoint x: 1031, startPoint y: 168, endPoint x: 1163, endPoint y: 172, distance: 132.1
click at [1163, 172] on div "Back Following Callum Carter's Timesheet 18 - 24 Aug 2025 £1,070. 46 "General L…" at bounding box center [784, 629] width 787 height 1184
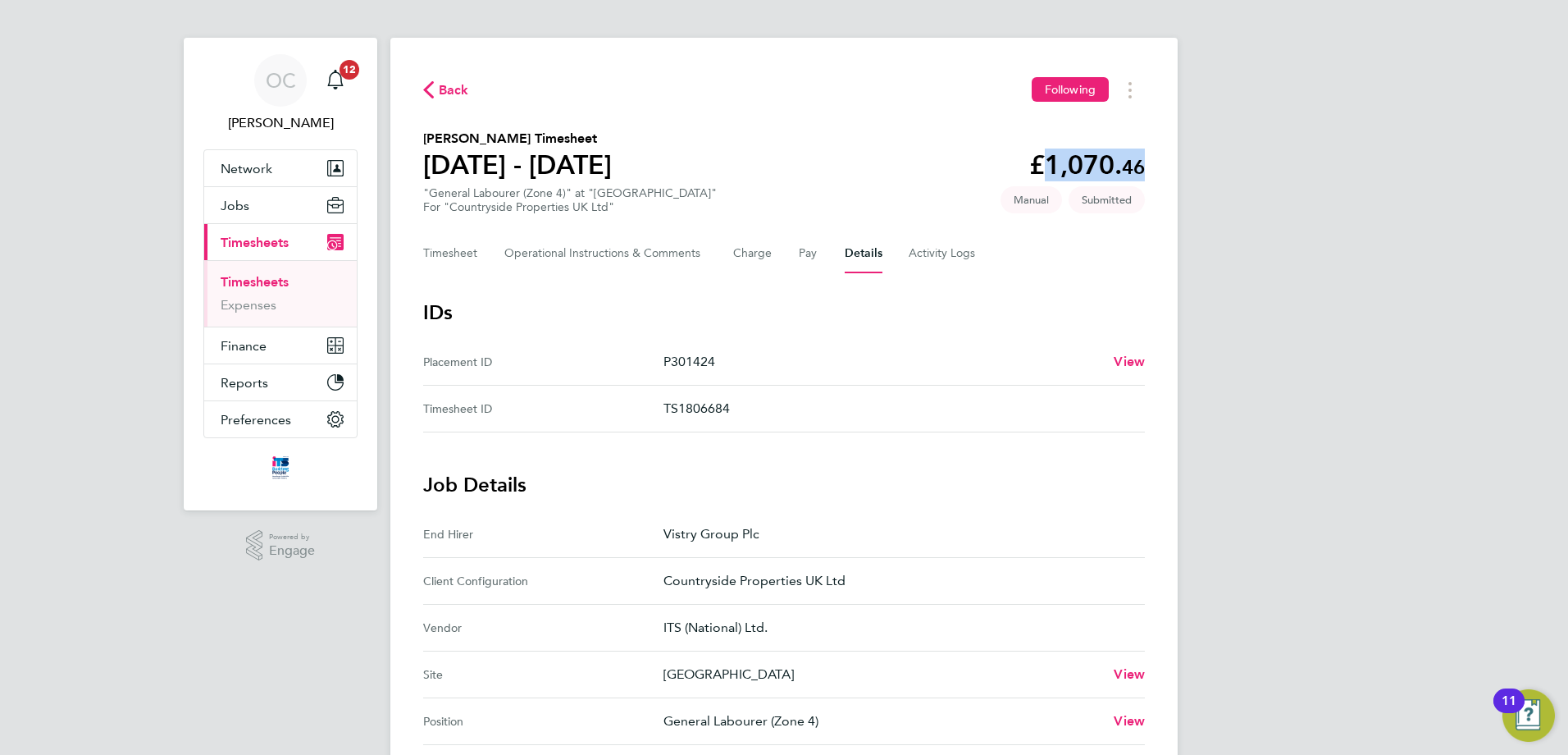
drag, startPoint x: 1161, startPoint y: 169, endPoint x: 1146, endPoint y: 169, distance: 15.0
click at [1160, 169] on div "Back Following Callum Carter's Timesheet 18 - 24 Aug 2025 £1,070. 46 "General L…" at bounding box center [784, 629] width 787 height 1184
click at [261, 301] on link "Expenses" at bounding box center [249, 305] width 56 height 16
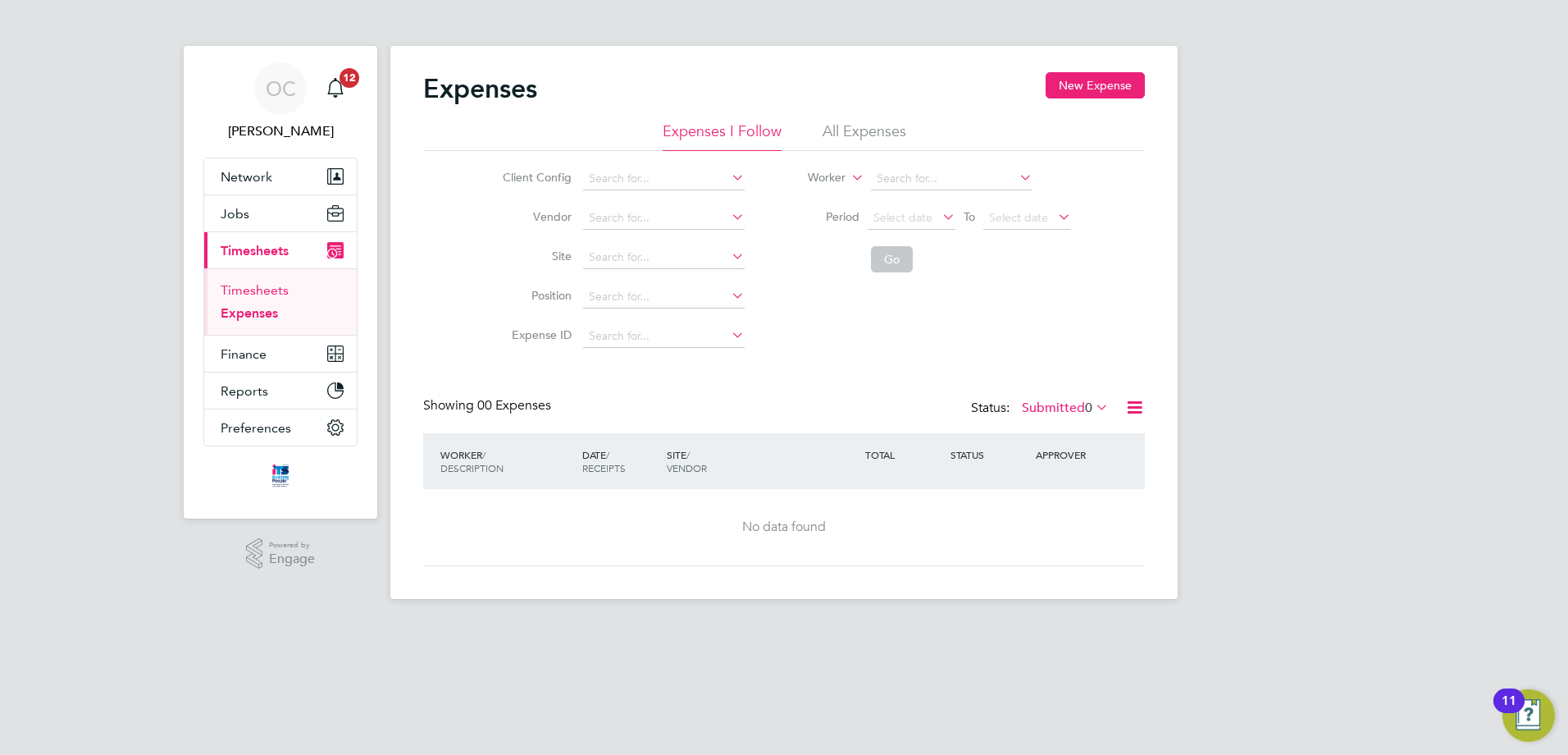
click at [278, 292] on link "Timesheets" at bounding box center [255, 290] width 69 height 16
click at [728, 177] on icon at bounding box center [728, 178] width 0 height 23
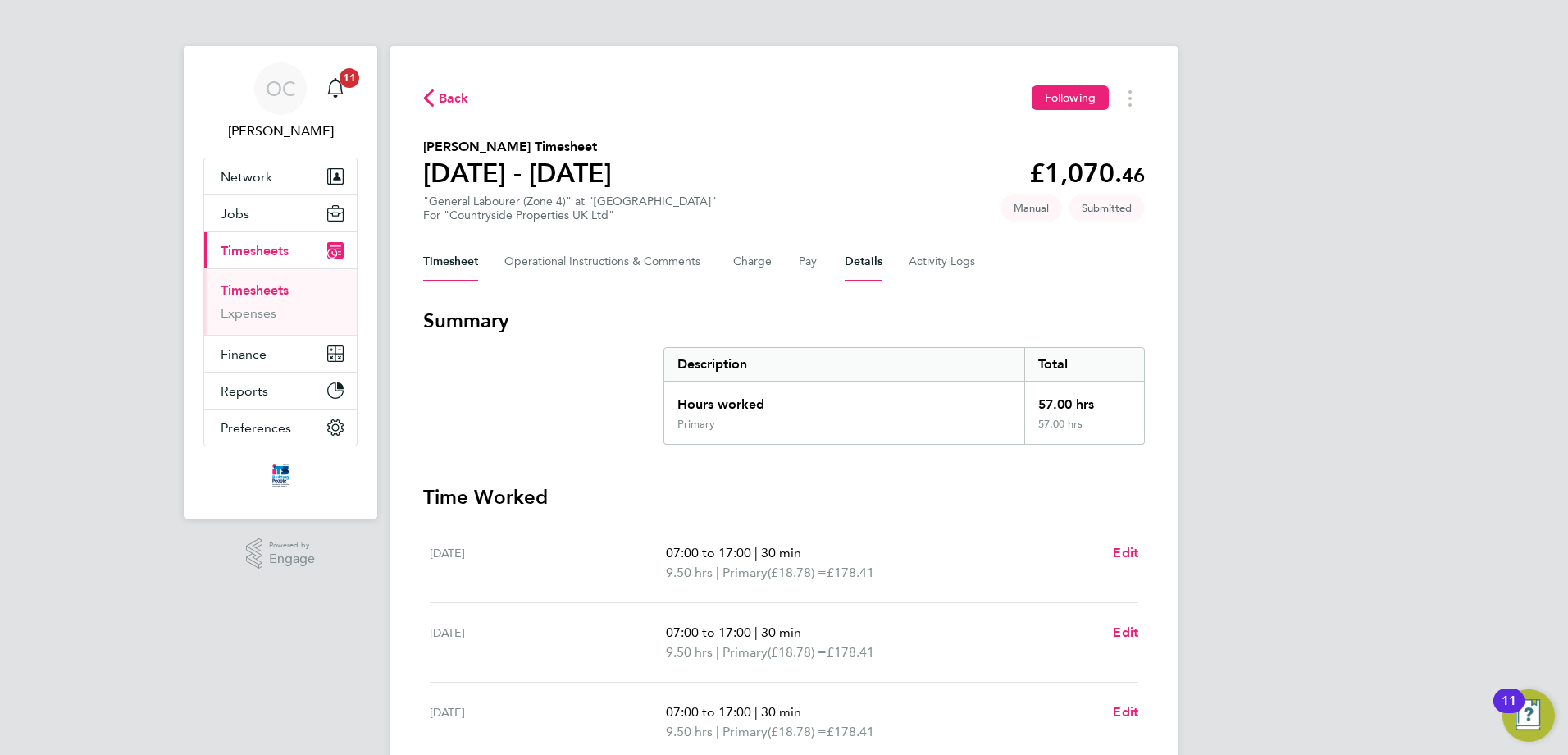
click at [858, 263] on button "Details" at bounding box center [863, 261] width 38 height 40
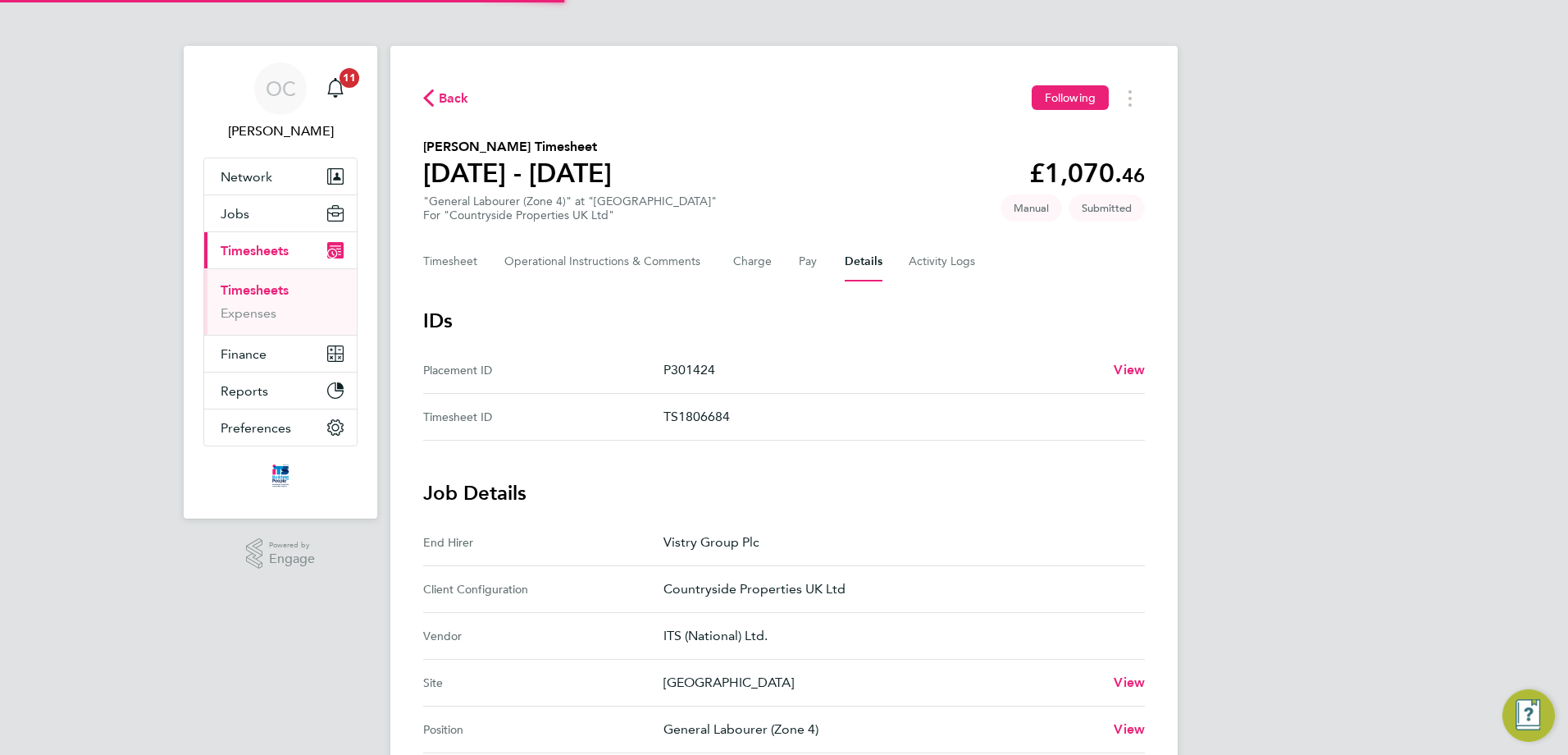
scroll to position [409, 0]
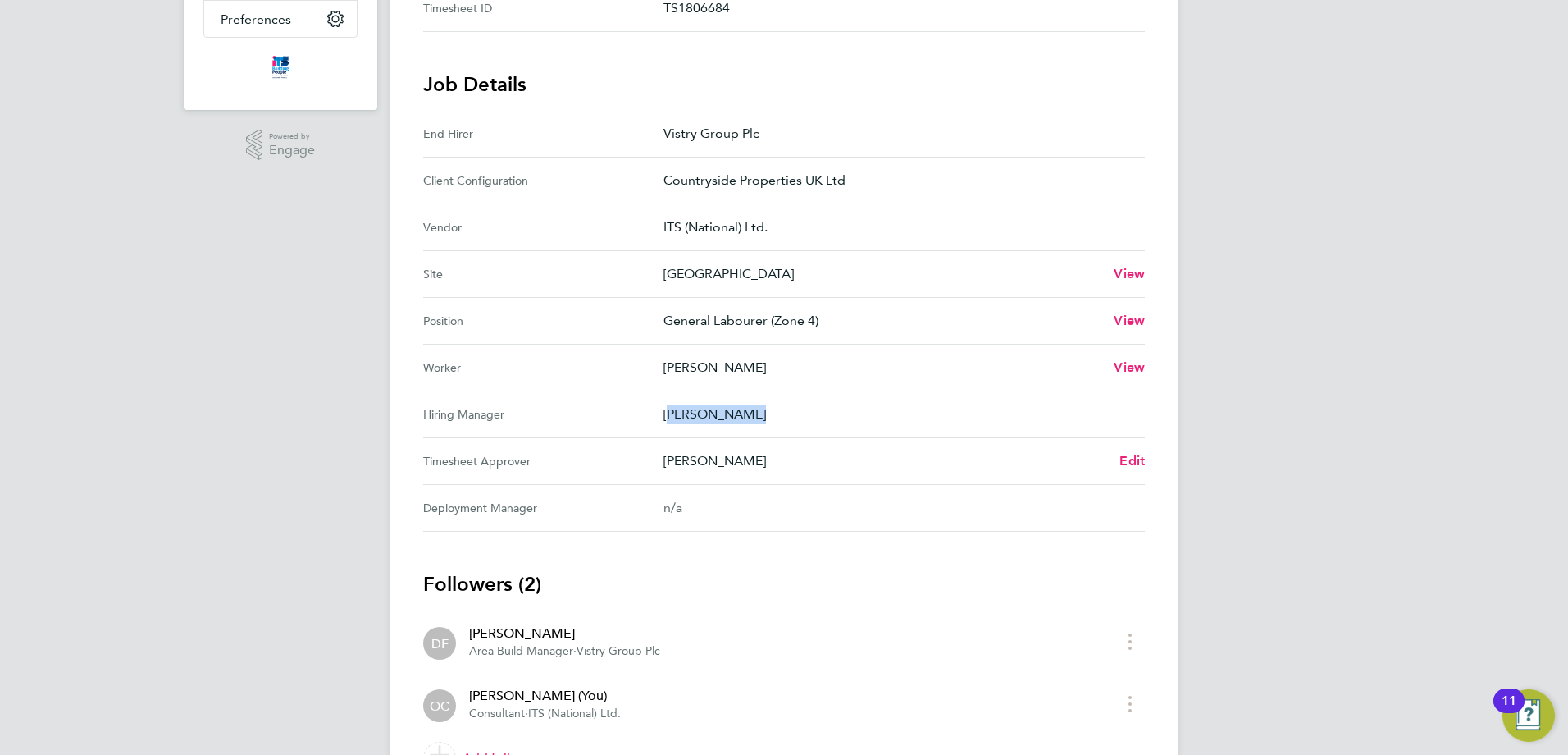
drag, startPoint x: 665, startPoint y: 414, endPoint x: 797, endPoint y: 415, distance: 132.0
click at [797, 415] on p "[PERSON_NAME]" at bounding box center [897, 414] width 468 height 19
click at [716, 352] on div "Worker Callum Carter View" at bounding box center [784, 367] width 722 height 47
drag, startPoint x: 668, startPoint y: 318, endPoint x: 876, endPoint y: 321, distance: 208.0
click at [876, 321] on p "General Labourer (Zone 4)" at bounding box center [882, 321] width 437 height 19
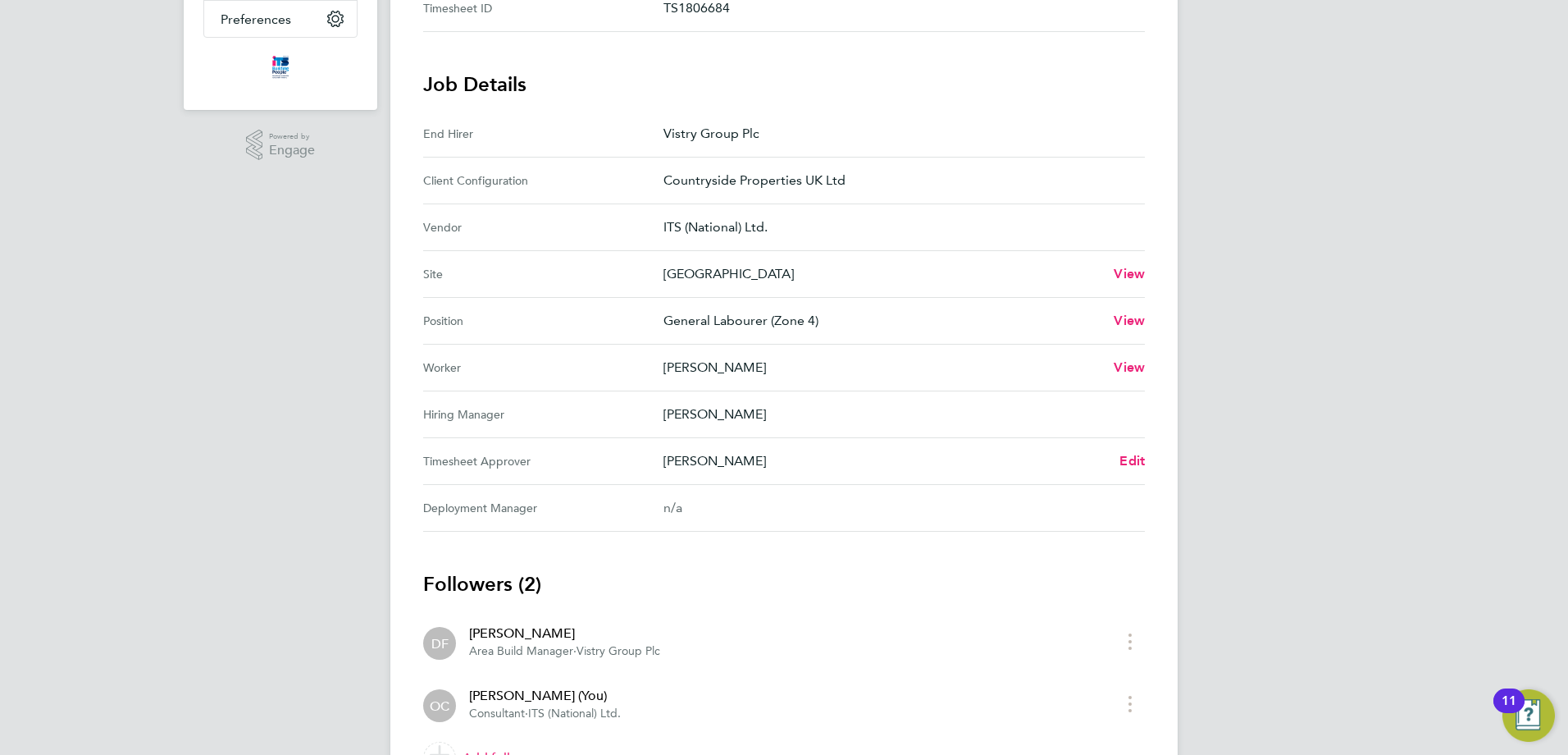
click at [772, 316] on p "General Labourer (Zone 4)" at bounding box center [882, 321] width 437 height 19
drag, startPoint x: 667, startPoint y: 183, endPoint x: 862, endPoint y: 179, distance: 195.0
click at [862, 179] on p "Countryside Properties UK Ltd" at bounding box center [897, 180] width 468 height 19
drag, startPoint x: 664, startPoint y: 510, endPoint x: 713, endPoint y: 520, distance: 50.0
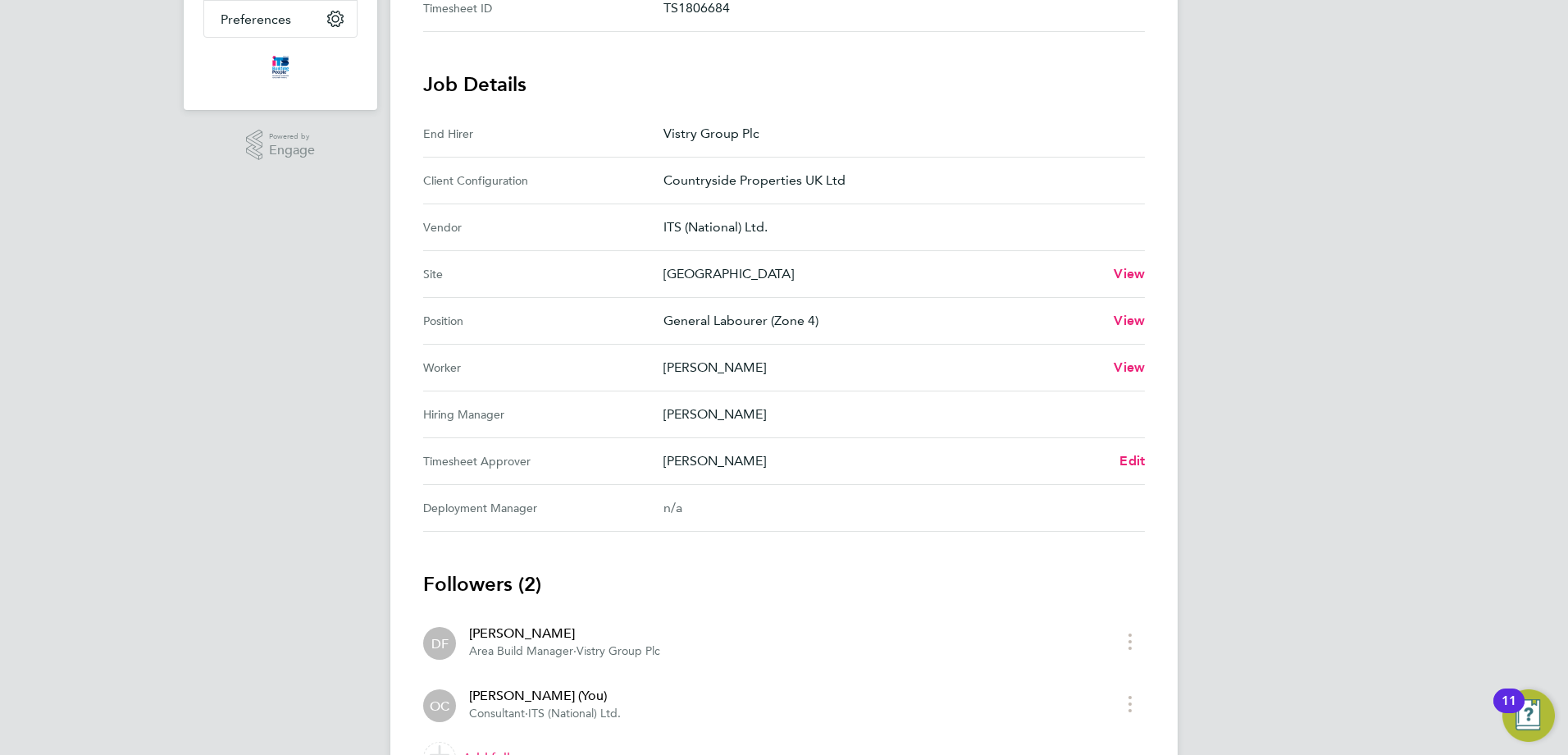
click at [708, 515] on div "n/a" at bounding box center [891, 508] width 455 height 19
click at [723, 526] on Manager "Deployment Manager n/a" at bounding box center [784, 508] width 722 height 47
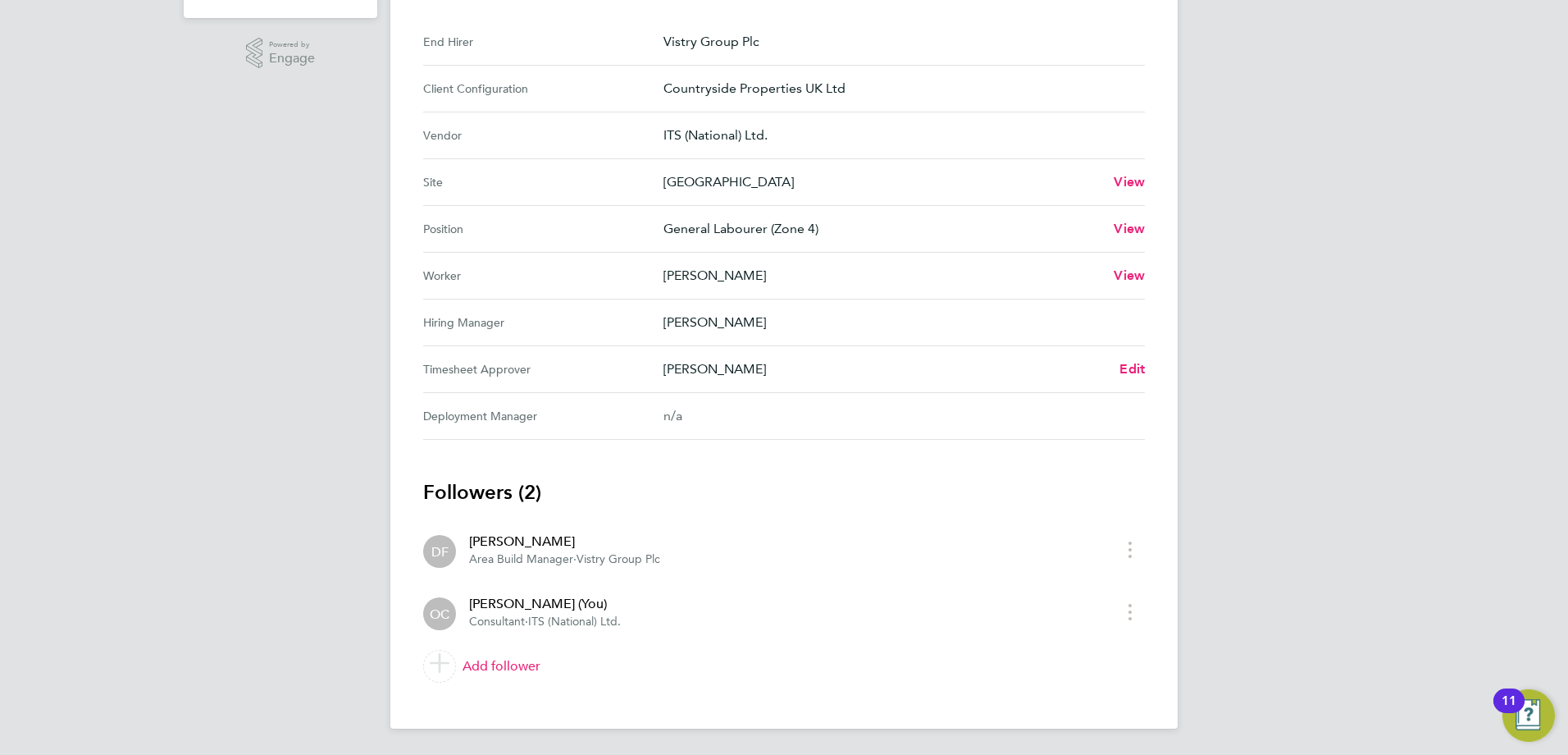
scroll to position [8, 0]
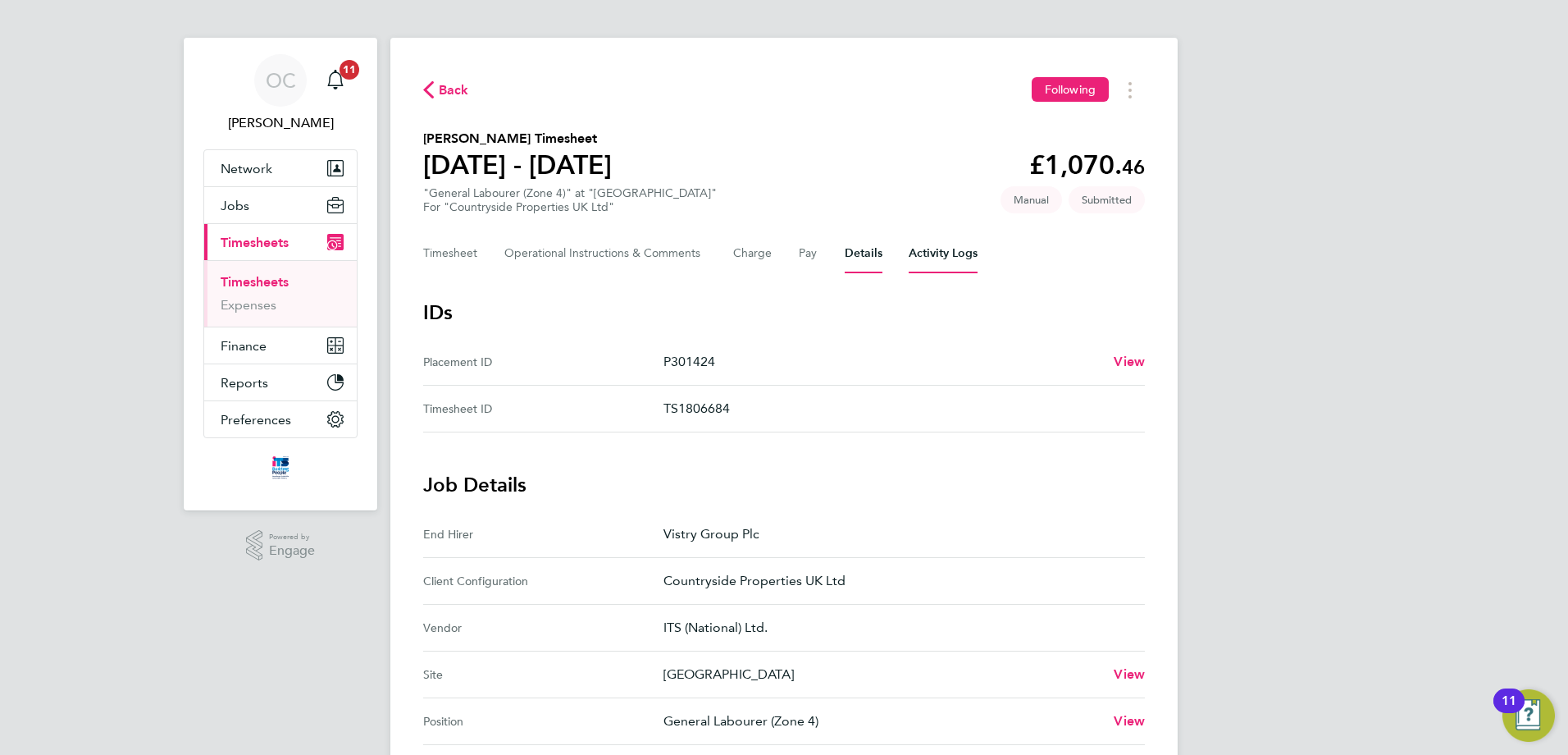
drag, startPoint x: 968, startPoint y: 251, endPoint x: 956, endPoint y: 255, distance: 12.6
click at [968, 251] on Logs-tab "Activity Logs" at bounding box center [943, 253] width 69 height 40
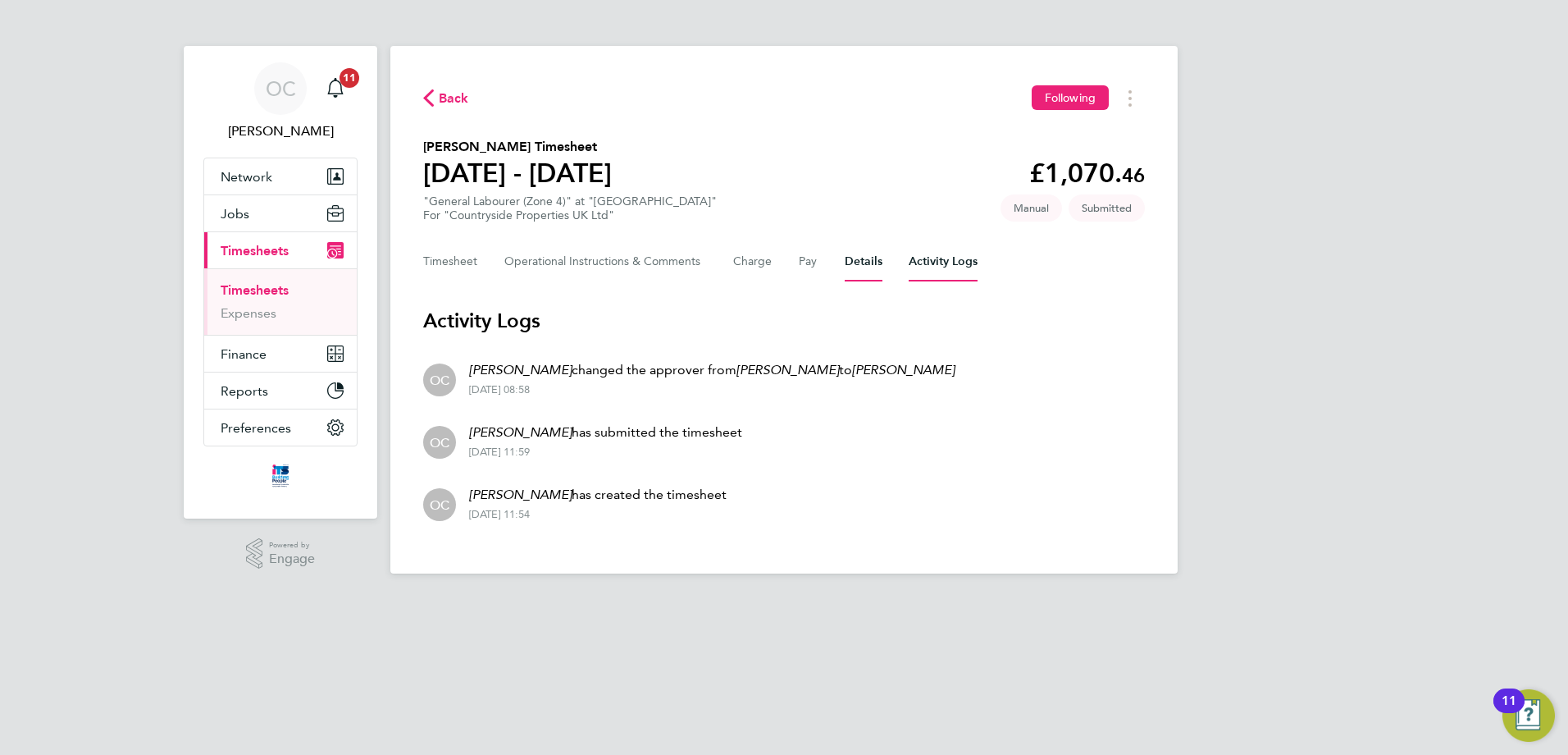
click at [871, 259] on button "Details" at bounding box center [863, 261] width 38 height 40
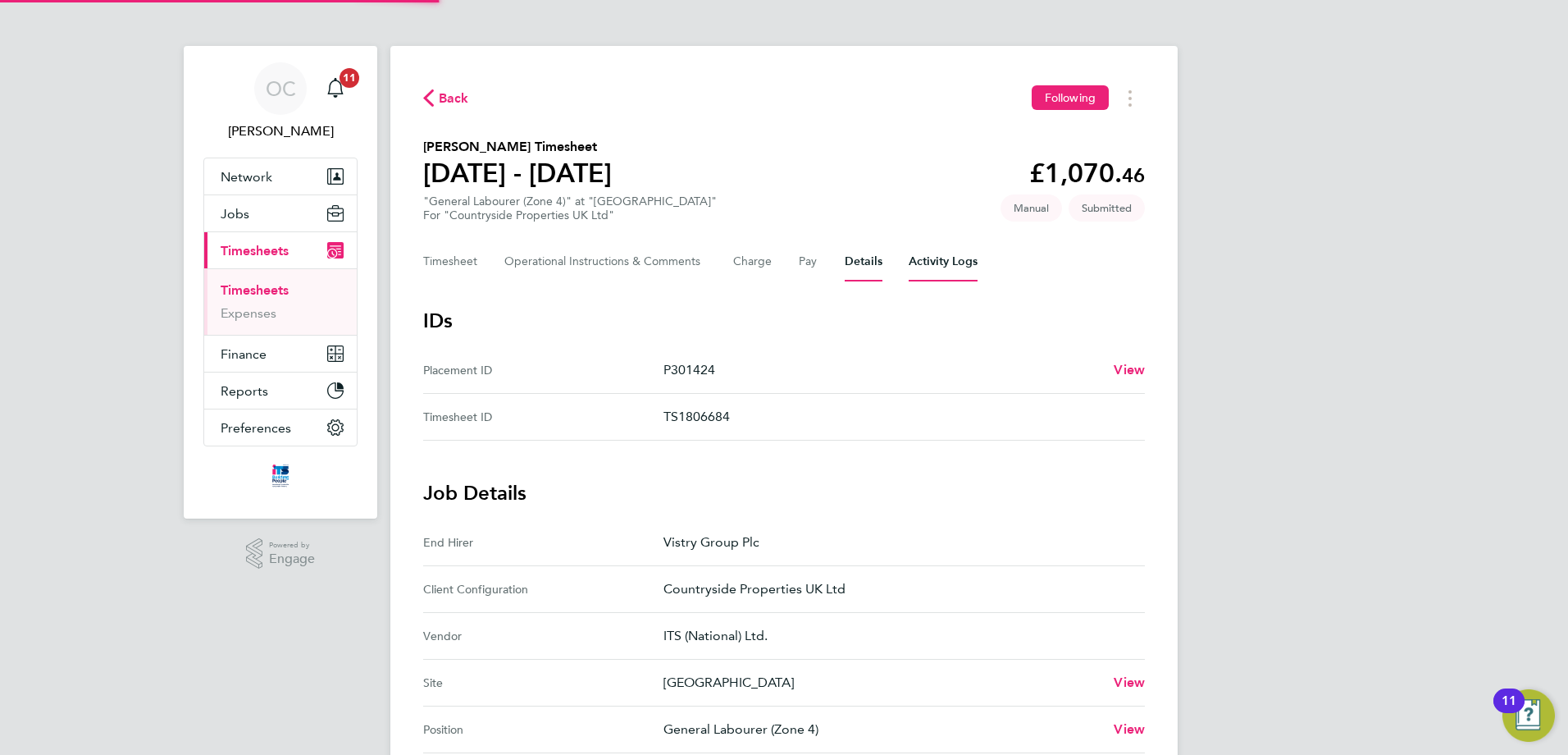
click at [960, 267] on Logs-tab "Activity Logs" at bounding box center [943, 261] width 69 height 40
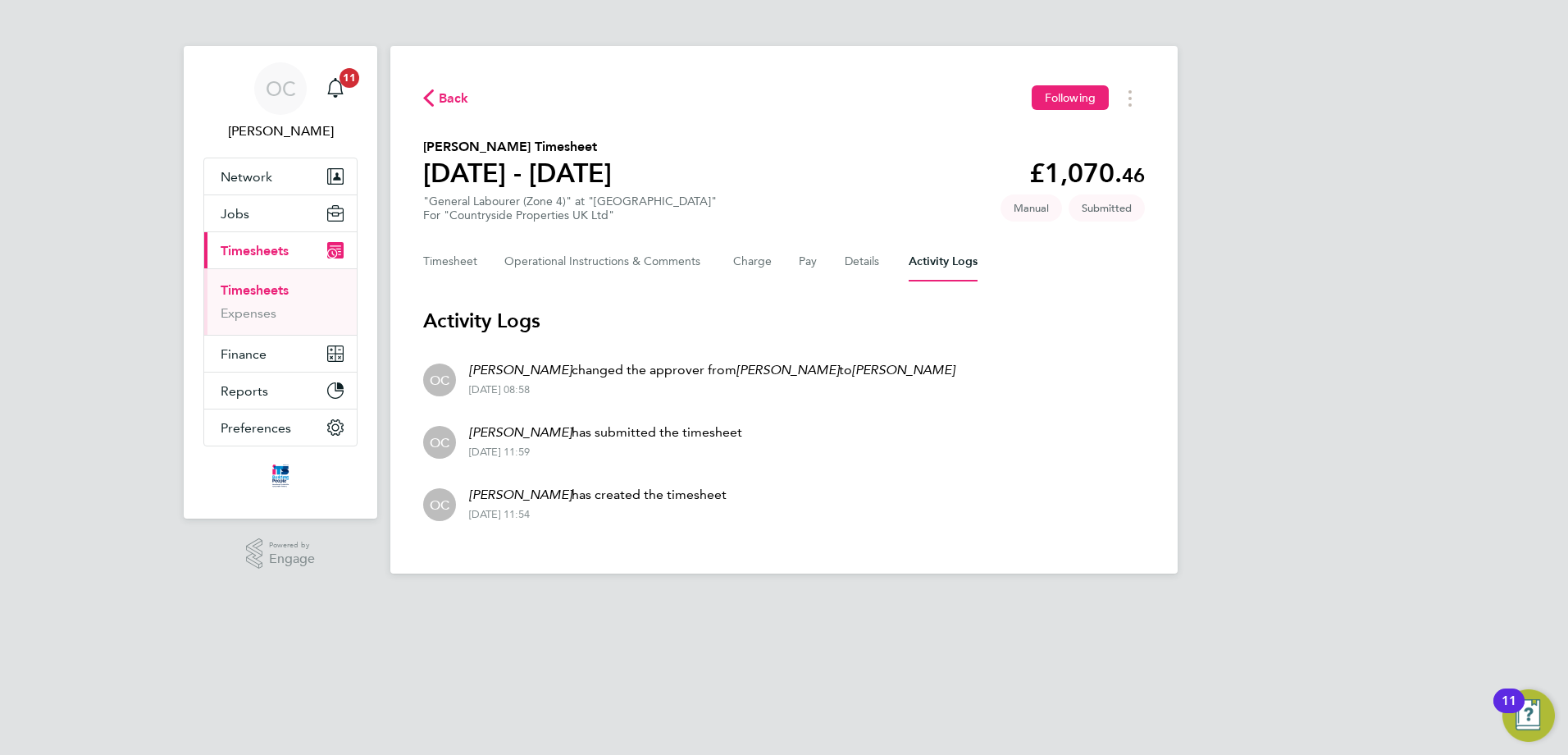
drag, startPoint x: 565, startPoint y: 499, endPoint x: 741, endPoint y: 497, distance: 176.0
click at [741, 497] on li "OC Oliver Curril has created the timesheet 22 Aug 2025 - 11:54" at bounding box center [784, 503] width 722 height 62
click at [802, 503] on li "OC Oliver Curril has created the timesheet 22 Aug 2025 - 11:54" at bounding box center [784, 503] width 722 height 62
drag, startPoint x: 474, startPoint y: 435, endPoint x: 676, endPoint y: 552, distance: 233.4
click at [667, 554] on div "Back Following Callum Carter's Timesheet 18 - 24 Aug 2025 £1,070. 46 "General L…" at bounding box center [784, 309] width 787 height 527
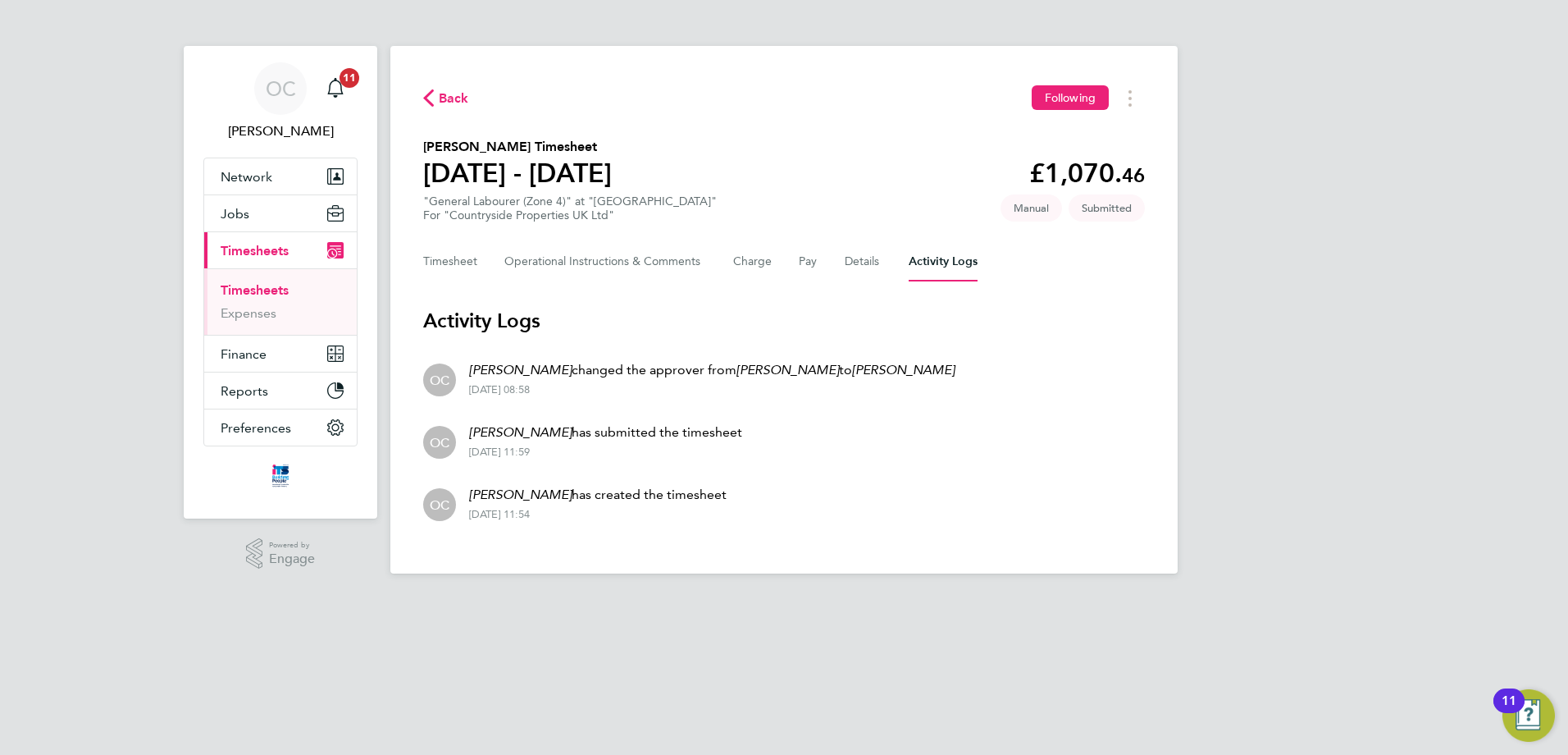
click at [907, 516] on li "OC Oliver Curril has created the timesheet 22 Aug 2025 - 11:54" at bounding box center [784, 503] width 722 height 62
click at [467, 367] on div "Oliver Curril changed the approver from Nabeel Anwar to Dean Fox 26 Aug 2025 - …" at bounding box center [705, 378] width 499 height 36
drag, startPoint x: 473, startPoint y: 365, endPoint x: 736, endPoint y: 520, distance: 305.3
click at [736, 520] on ul "OC Oliver Curril changed the approver from Nabeel Anwar to Dean Fox 26 Aug 2025…" at bounding box center [784, 440] width 722 height 187
click at [762, 474] on li "OC Oliver Curril has created the timesheet 22 Aug 2025 - 11:54" at bounding box center [784, 503] width 722 height 62
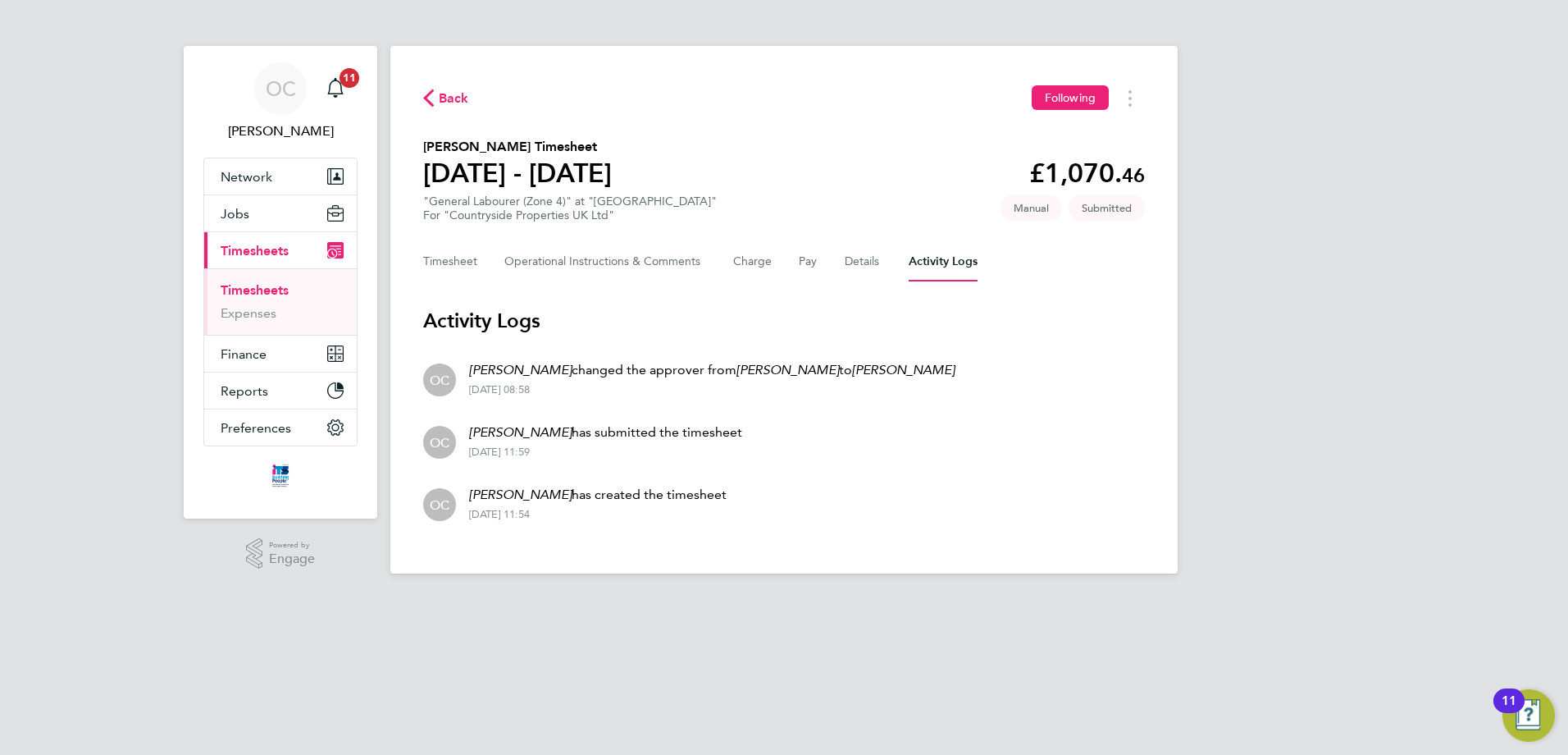
click at [648, 537] on div "Back Following Callum Carter's Timesheet 18 - 24 Aug 2025 £1,070. 46 "General L…" at bounding box center [784, 309] width 787 height 527
click at [567, 514] on div "22 Aug 2025 - 11:54" at bounding box center [597, 514] width 257 height 13
drag, startPoint x: 565, startPoint y: 515, endPoint x: 440, endPoint y: 356, distance: 202.3
click at [440, 356] on ul "OC Oliver Curril changed the approver from Nabeel Anwar to Dean Fox 26 Aug 2025…" at bounding box center [784, 440] width 722 height 187
click at [921, 470] on li "OC Oliver Curril has submitted the timesheet 22 Aug 2025 - 11:59" at bounding box center [784, 440] width 722 height 62
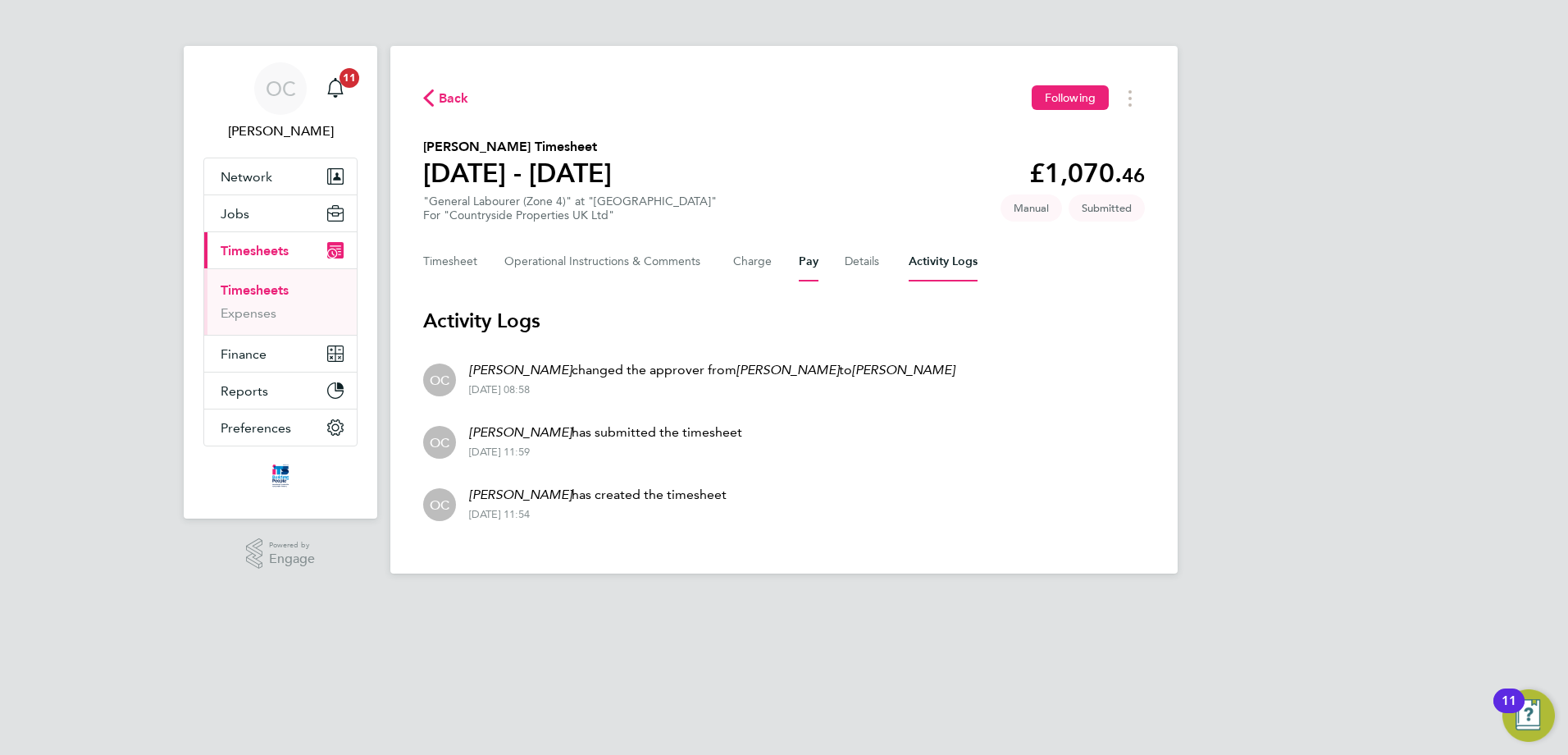
click at [801, 259] on button "Pay" at bounding box center [809, 261] width 19 height 40
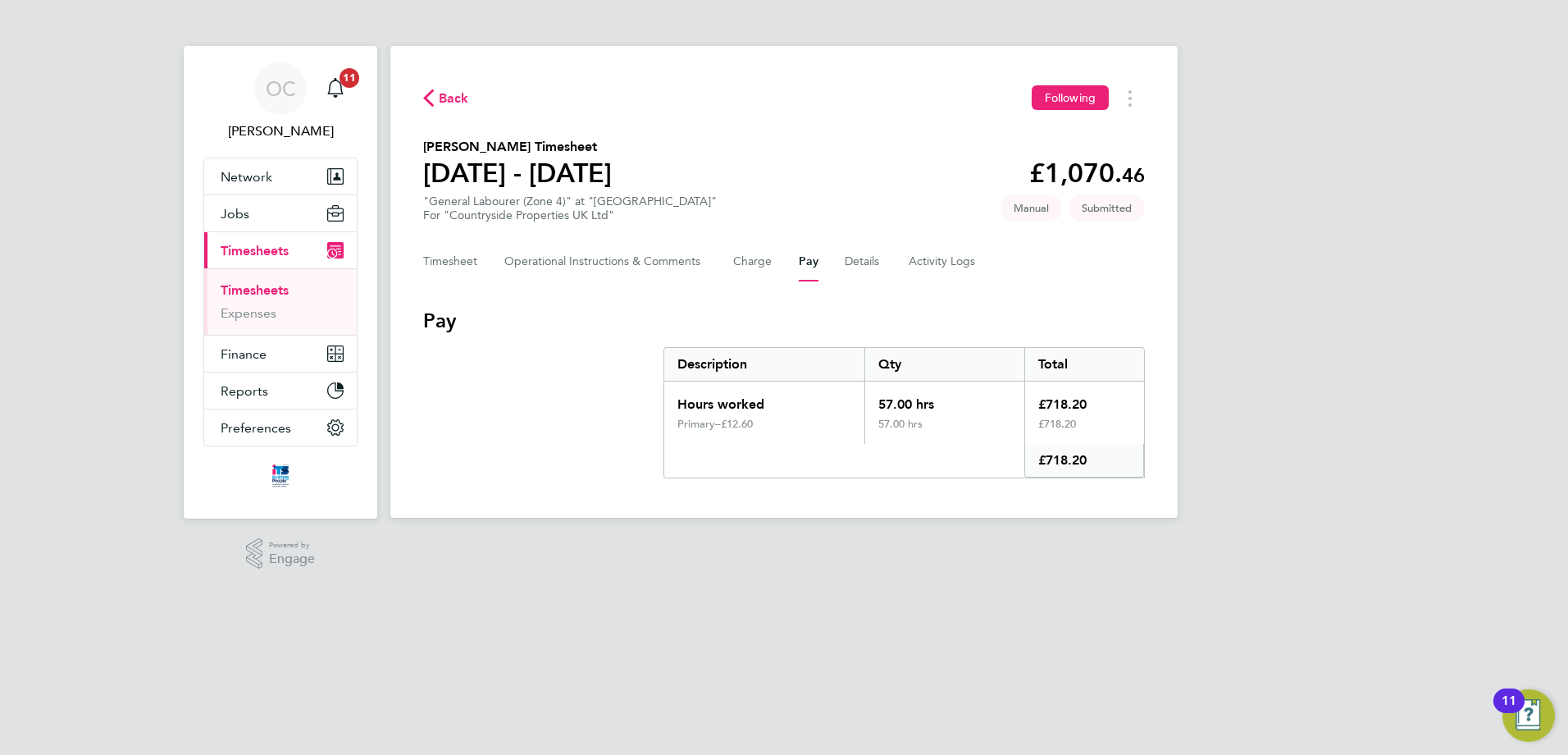
drag, startPoint x: 1041, startPoint y: 402, endPoint x: 1198, endPoint y: 505, distance: 187.8
click at [1198, 505] on div "OC Oliver Curril Notifications 11 Applications: Network Businesses Sites Worker…" at bounding box center [784, 272] width 1568 height 544
click at [1092, 412] on div "£718.20" at bounding box center [1084, 399] width 119 height 36
drag, startPoint x: 678, startPoint y: 363, endPoint x: 1207, endPoint y: 498, distance: 546.0
click at [1207, 498] on div "OC Oliver Curril Notifications 11 Applications: Network Businesses Sites Worker…" at bounding box center [784, 272] width 1568 height 544
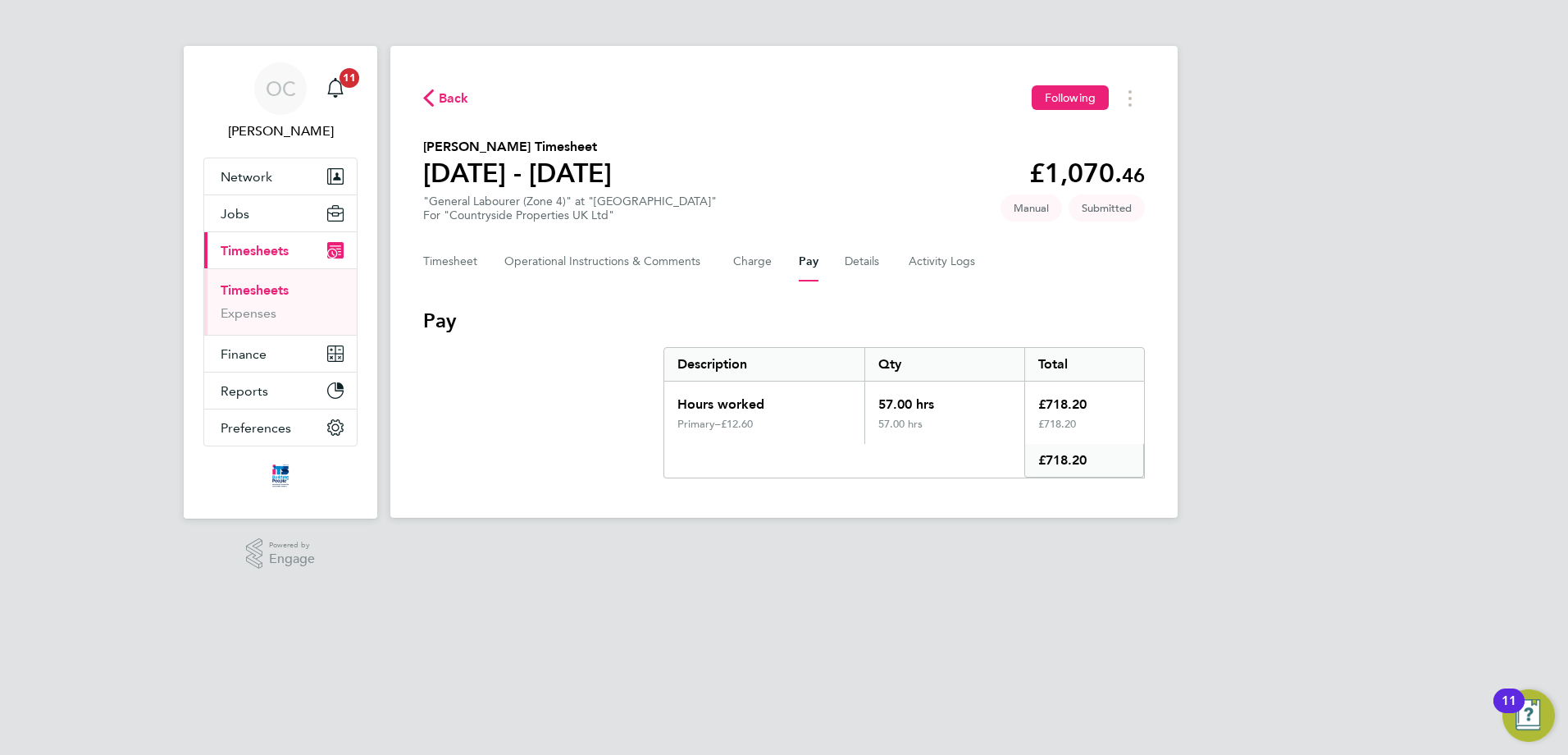
click at [1110, 428] on div "£718.20" at bounding box center [1084, 431] width 119 height 26
drag, startPoint x: 1085, startPoint y: 463, endPoint x: 574, endPoint y: 341, distance: 525.4
click at [574, 341] on section "Pay Description Qty Total Hours worked 57.00 hrs £718.20 Primary – £12.60 57.00…" at bounding box center [784, 393] width 722 height 171
click at [550, 380] on section "Pay Description Qty Total Hours worked 57.00 hrs £718.20 Primary – £12.60 57.00…" at bounding box center [784, 393] width 722 height 171
click at [235, 217] on span "Jobs" at bounding box center [235, 214] width 29 height 16
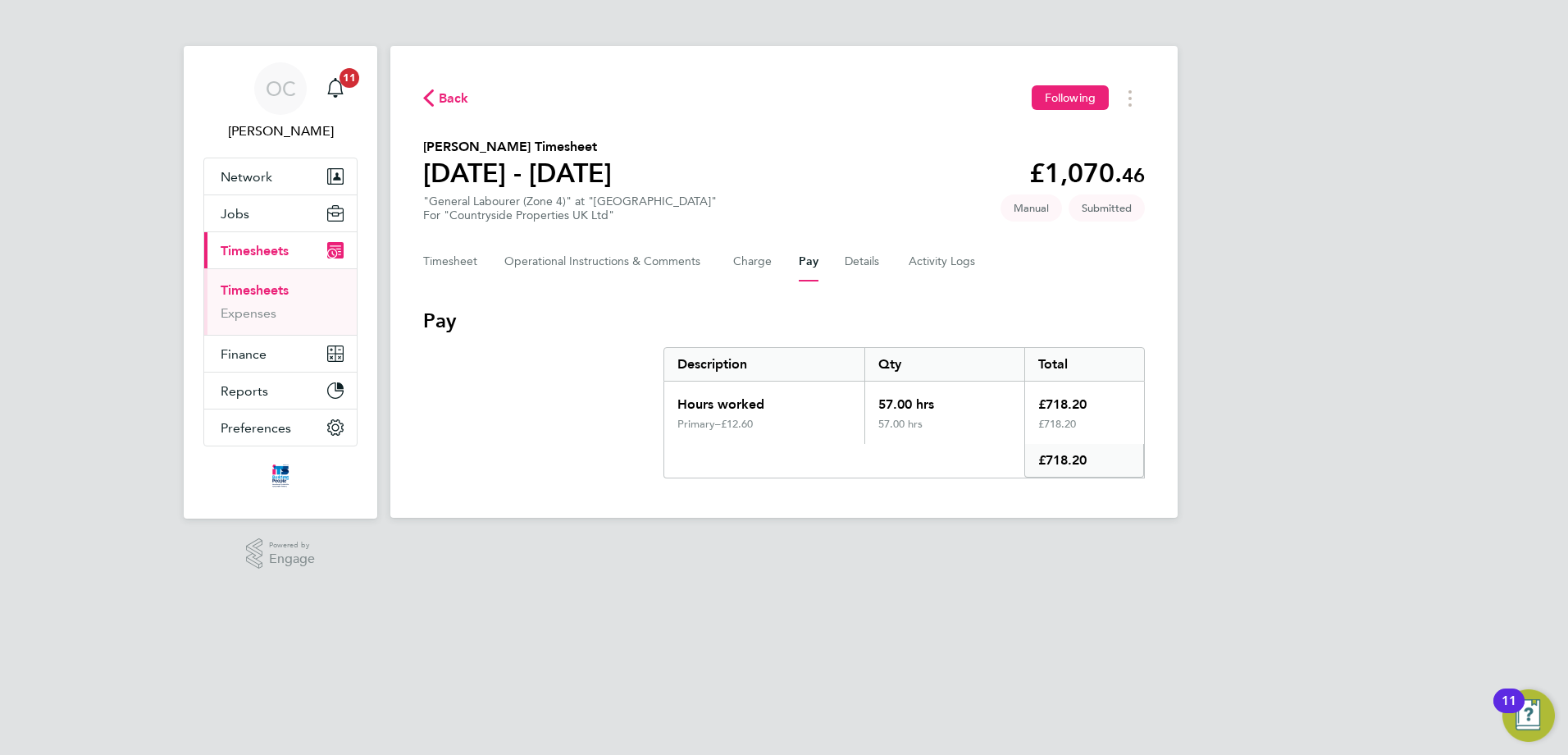
click at [415, 322] on div "Back Following Callum Carter's Timesheet 18 - 24 Aug 2025 £1,070. 46 "General L…" at bounding box center [784, 281] width 787 height 472
click at [426, 319] on div "Back Following Callum Carter's Timesheet 18 - 24 Aug 2025 £1,070. 46 "General L…" at bounding box center [784, 281] width 787 height 472
drag, startPoint x: 426, startPoint y: 319, endPoint x: 481, endPoint y: 319, distance: 55.0
click at [478, 317] on h3 "Pay" at bounding box center [784, 321] width 722 height 26
click at [495, 330] on h3 "Pay" at bounding box center [784, 321] width 722 height 26
